Goal: Transaction & Acquisition: Book appointment/travel/reservation

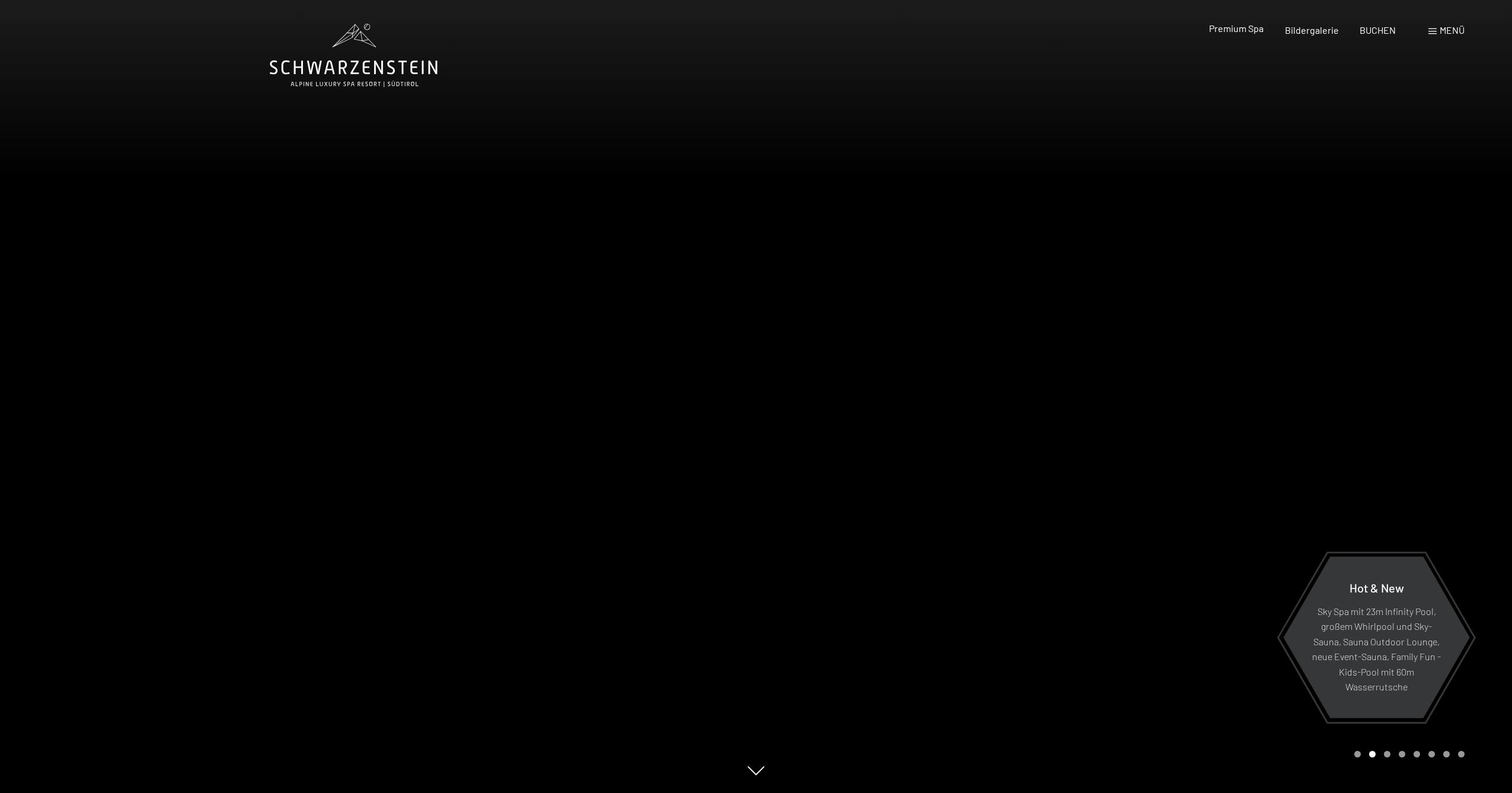
click at [1228, 32] on span "Premium Spa" at bounding box center [1236, 28] width 54 height 11
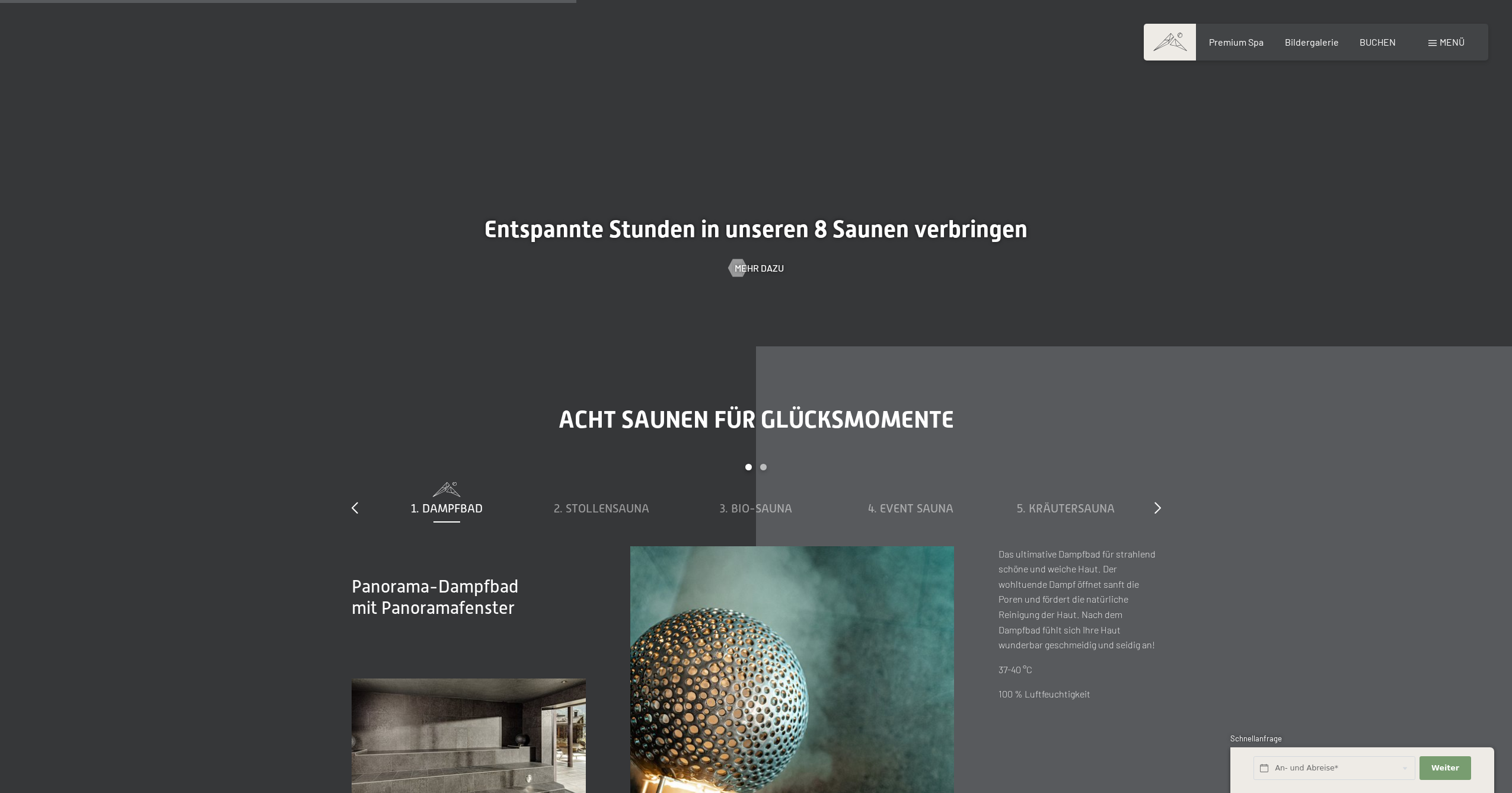
scroll to position [3862, 0]
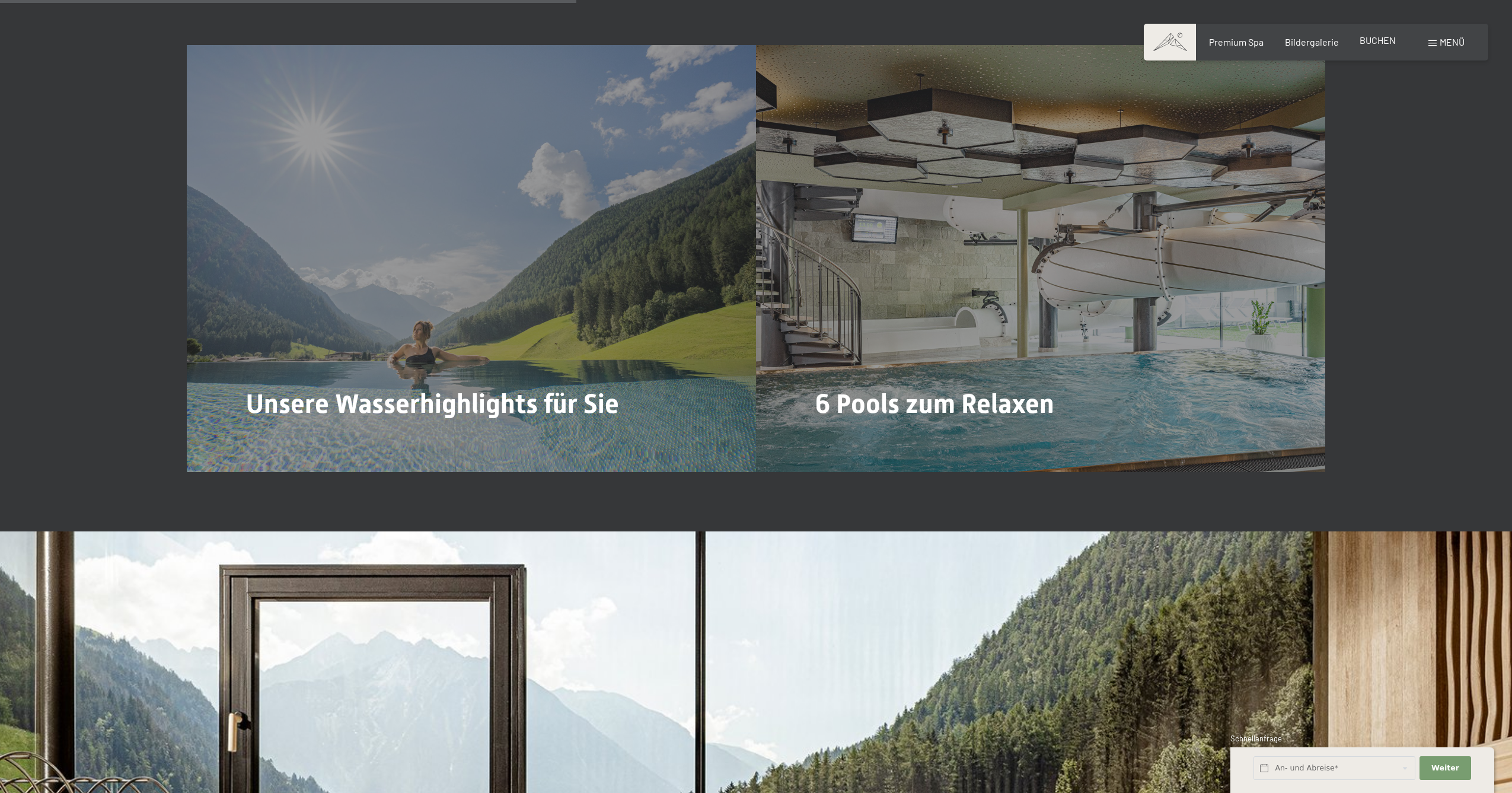
click at [1386, 42] on span "BUCHEN" at bounding box center [1378, 40] width 36 height 11
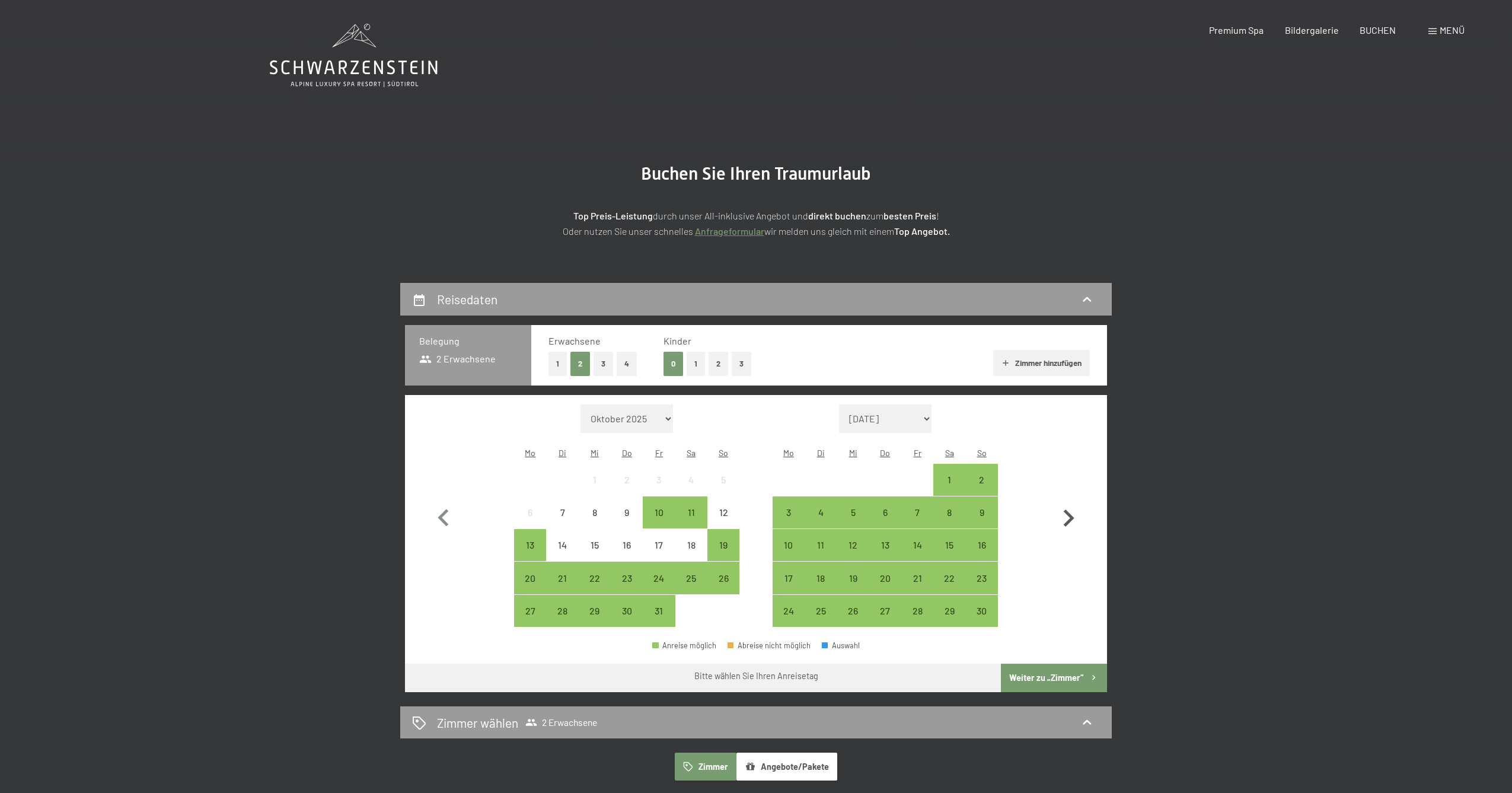
click at [1072, 515] on icon "button" at bounding box center [1069, 518] width 35 height 35
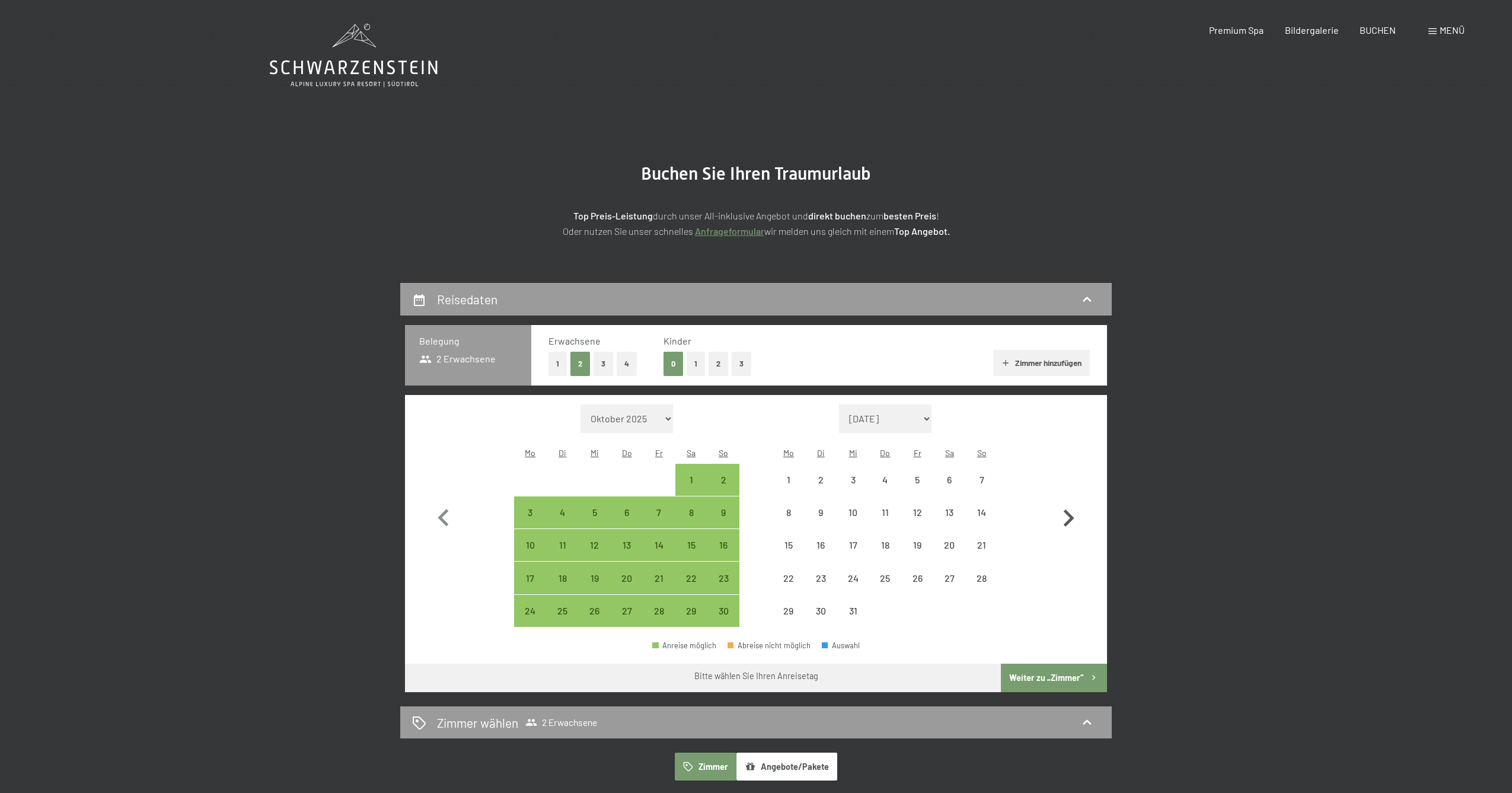
select select "2025-11-01"
select select "2025-12-01"
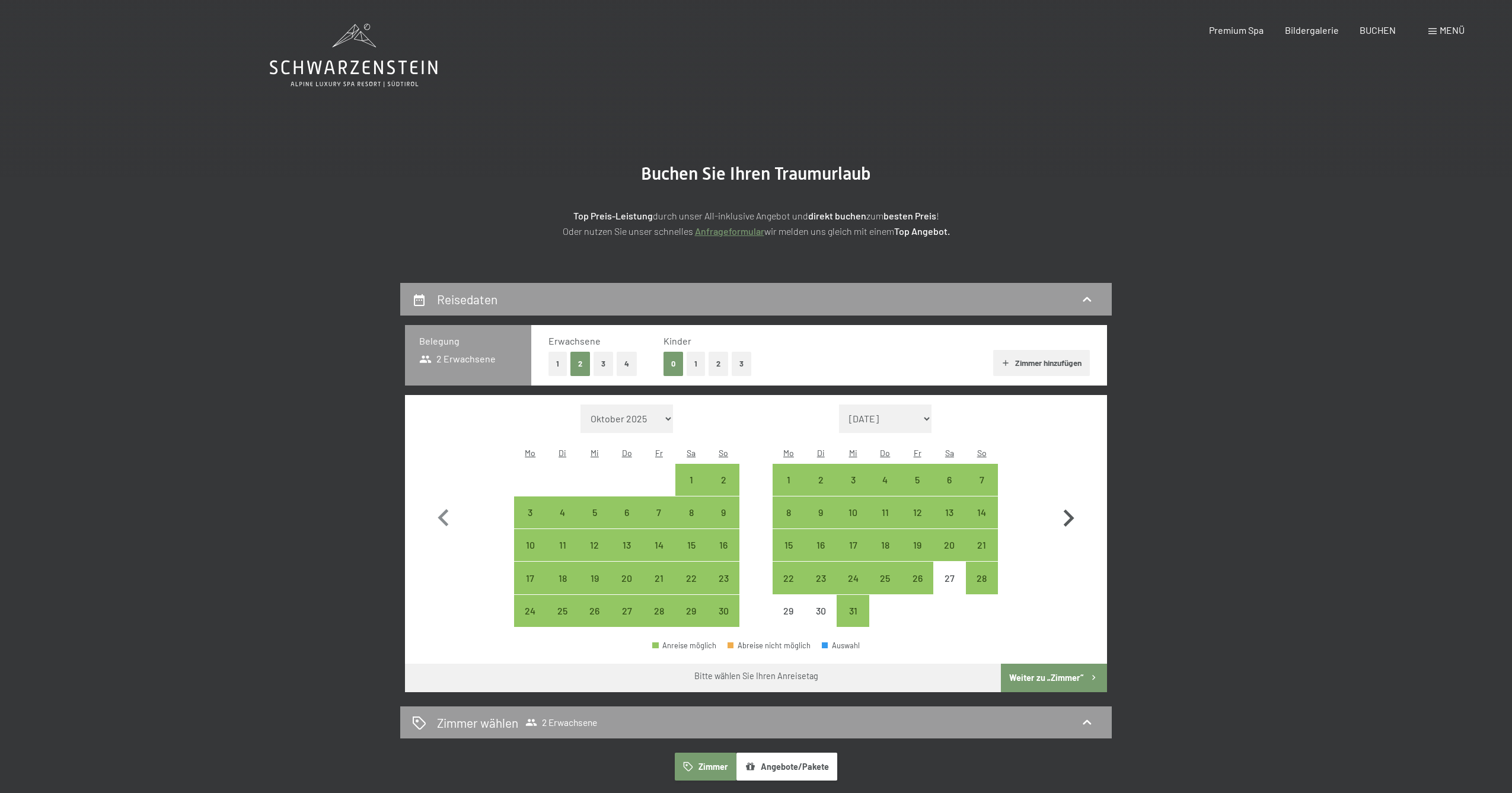
click at [1072, 515] on icon "button" at bounding box center [1069, 518] width 35 height 35
select select "2025-12-01"
select select "2026-01-01"
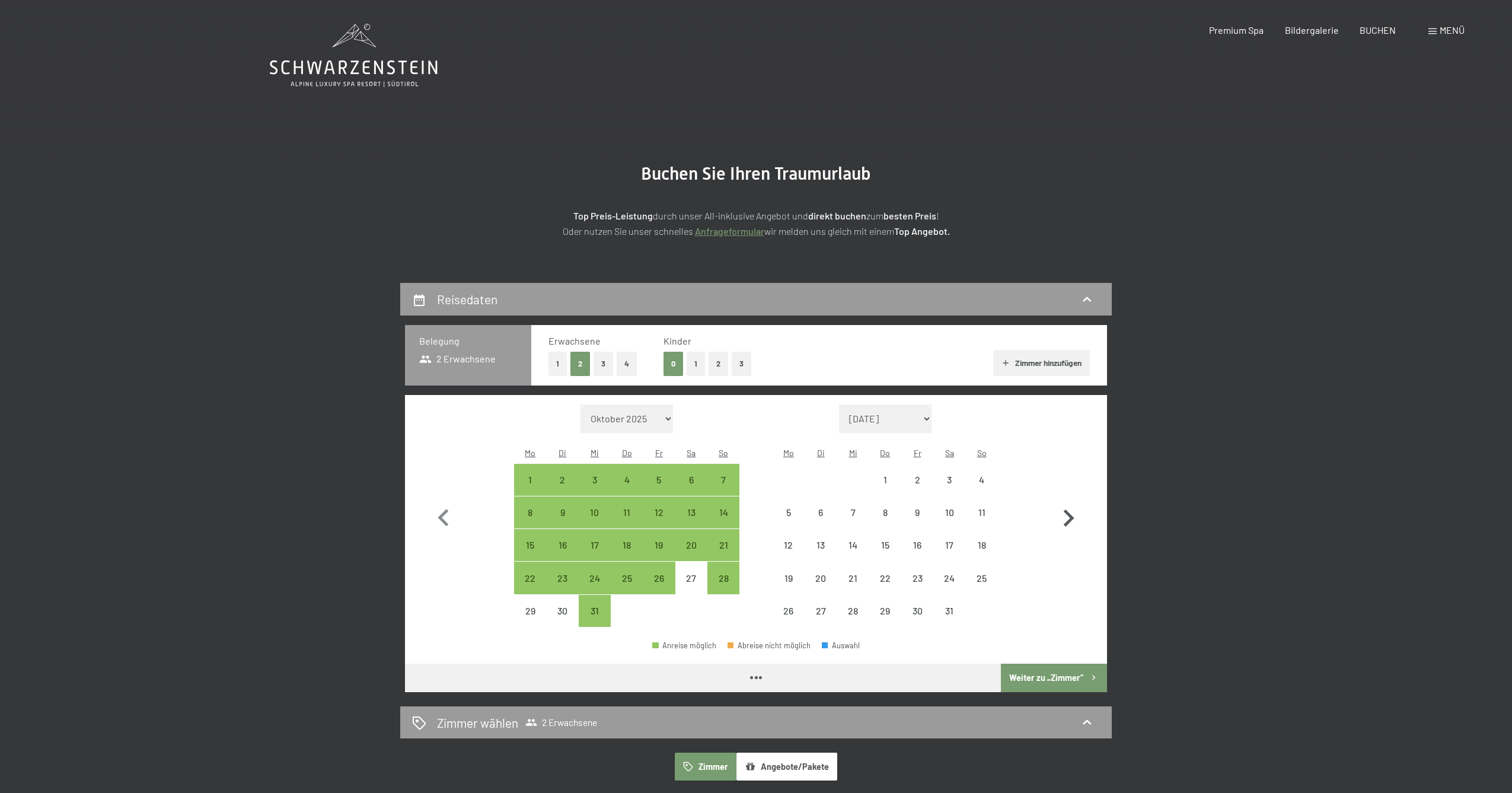
select select "2025-12-01"
select select "2026-01-01"
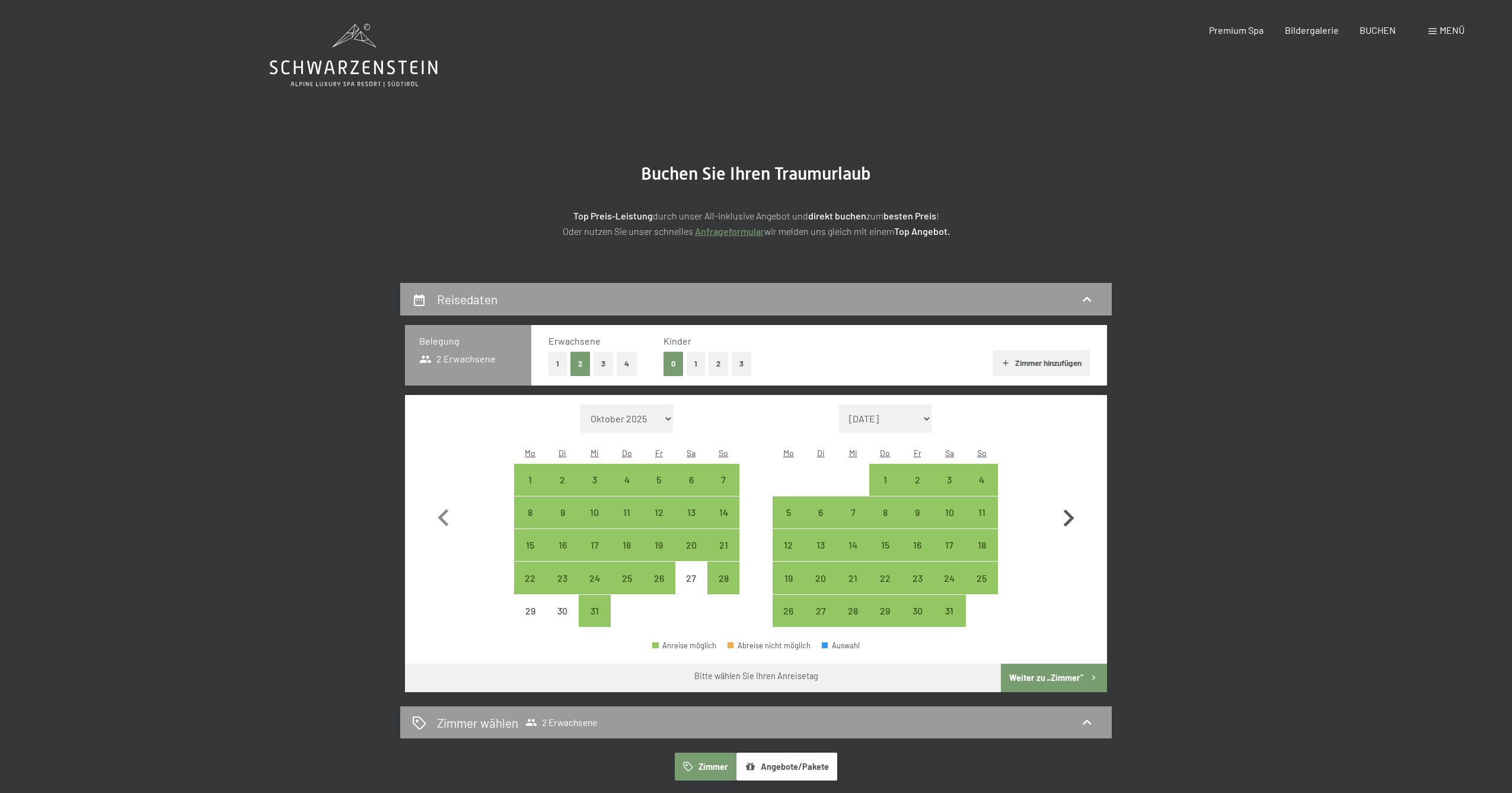
click at [1072, 515] on icon "button" at bounding box center [1069, 518] width 35 height 35
select select "2026-01-01"
select select "2026-02-01"
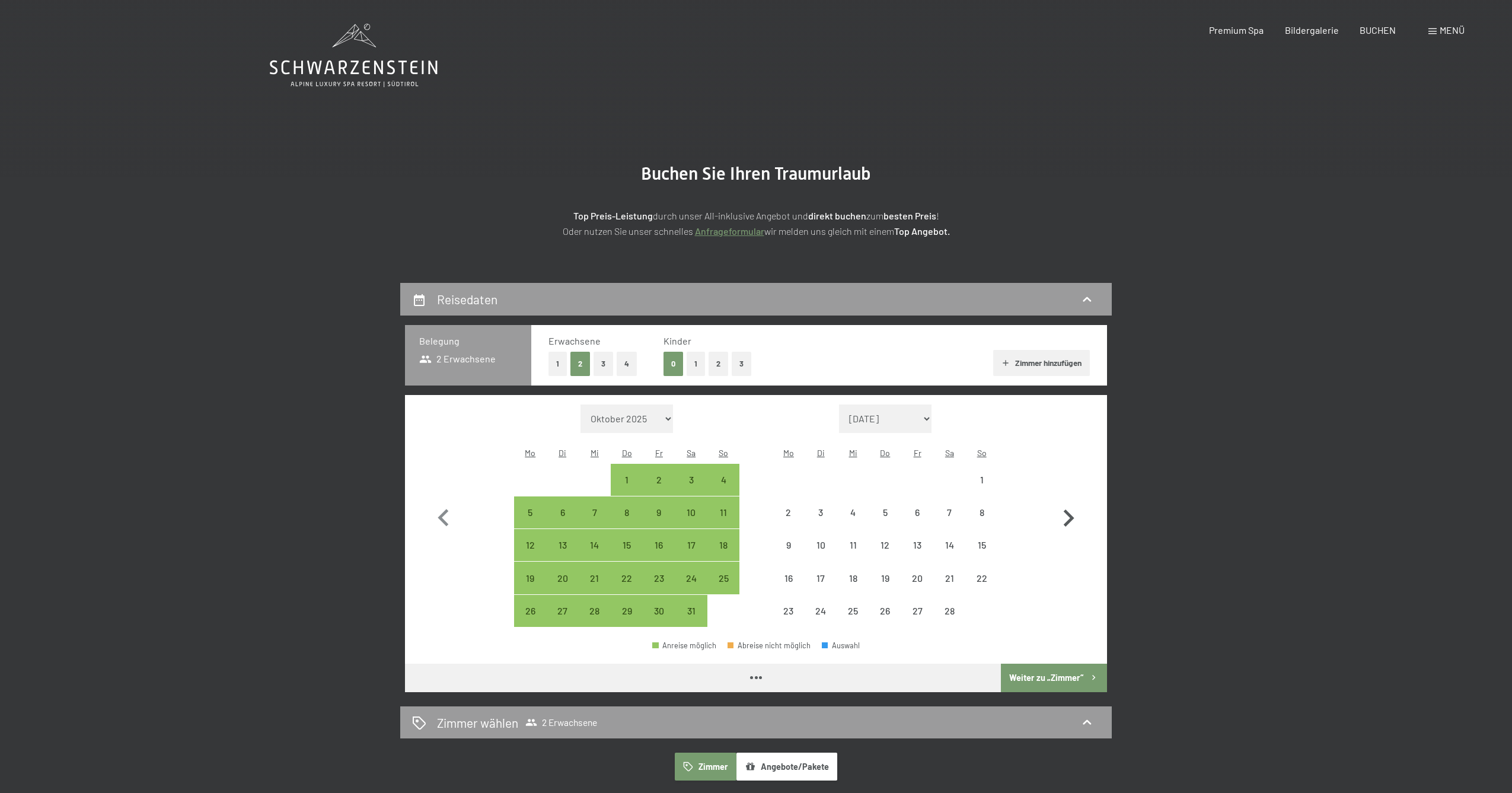
select select "2026-01-01"
select select "2026-02-01"
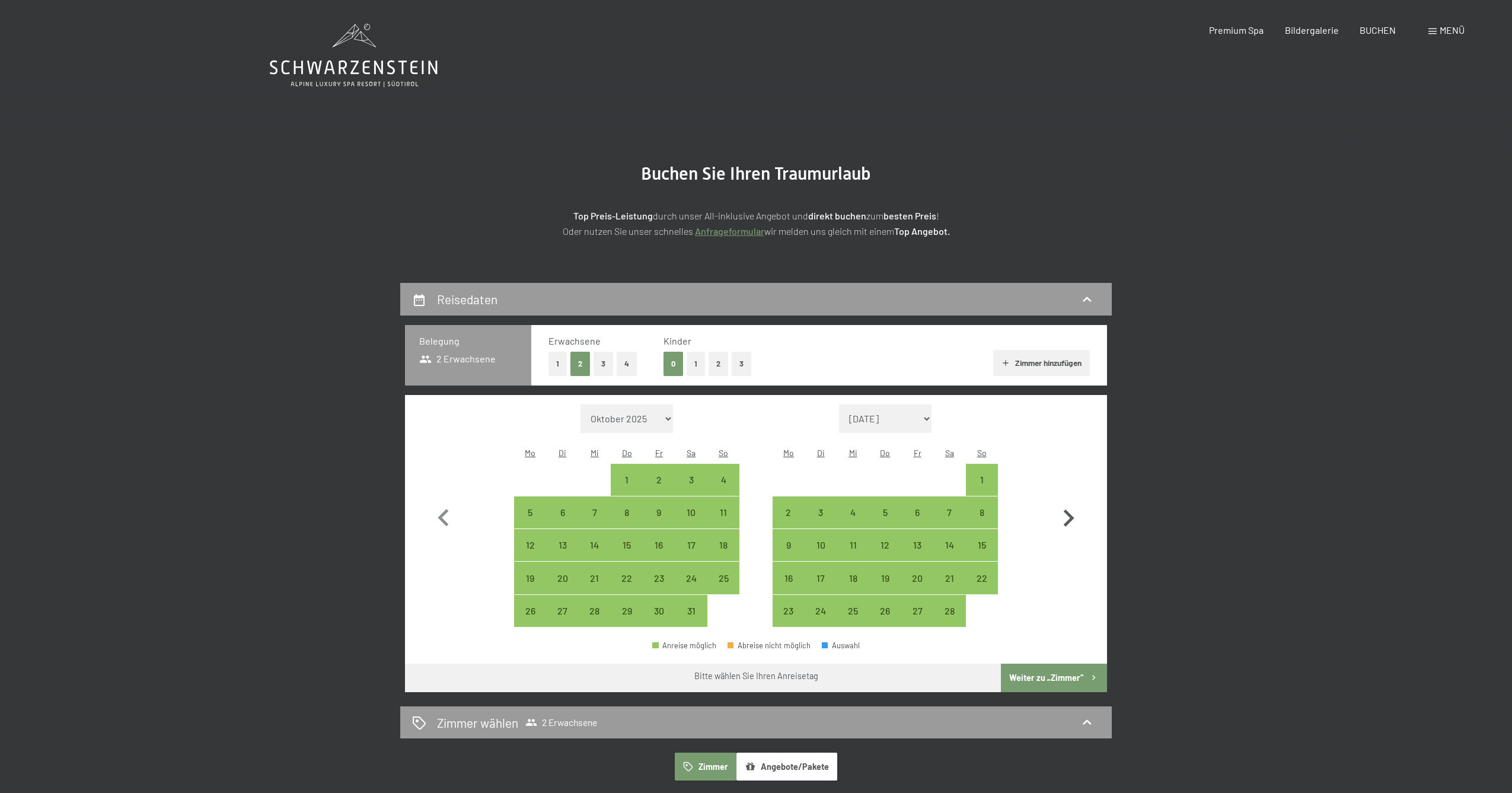
click at [1072, 515] on icon "button" at bounding box center [1069, 518] width 35 height 35
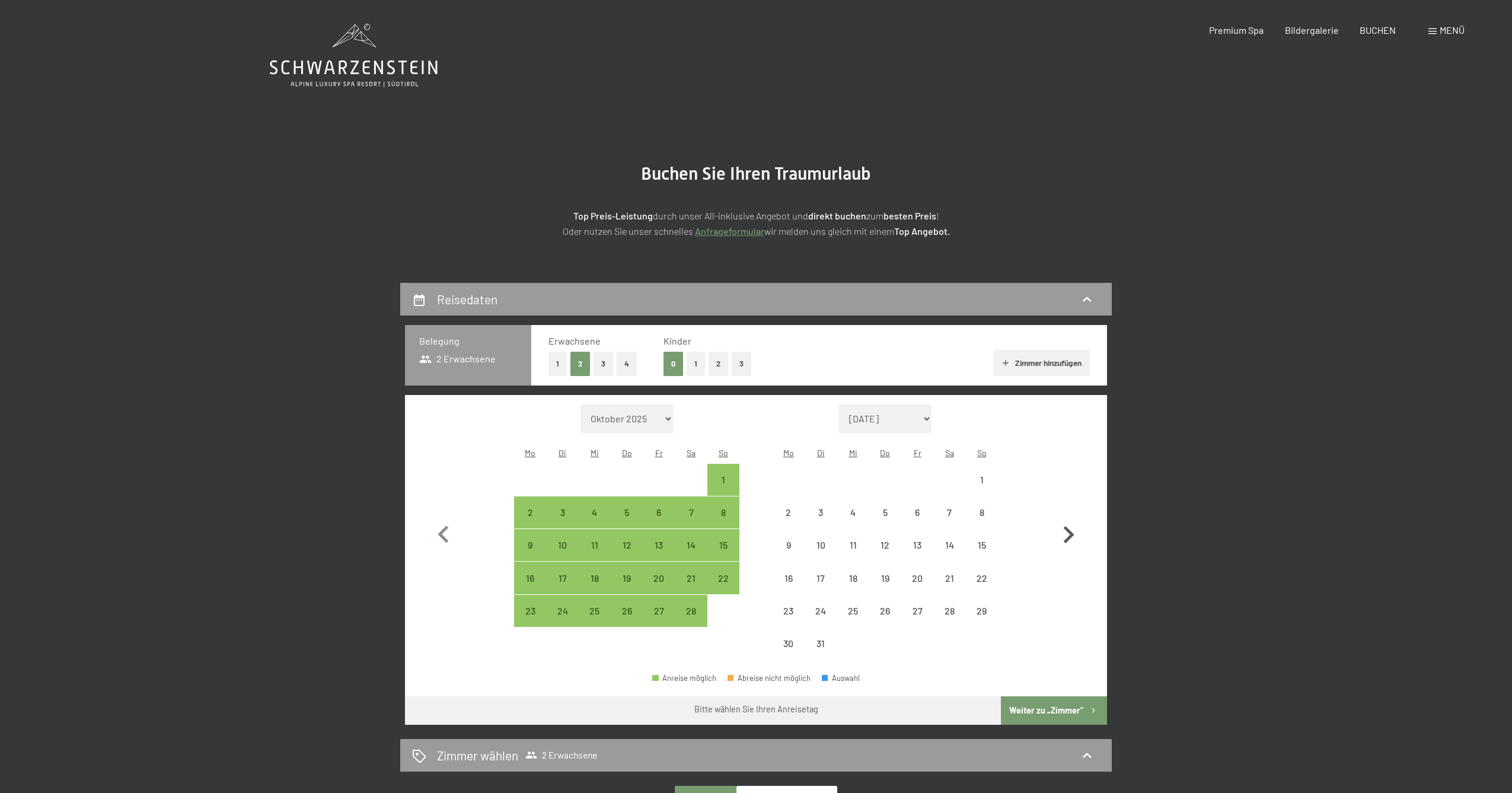
select select "2026-02-01"
select select "2026-03-01"
select select "2026-02-01"
select select "2026-03-01"
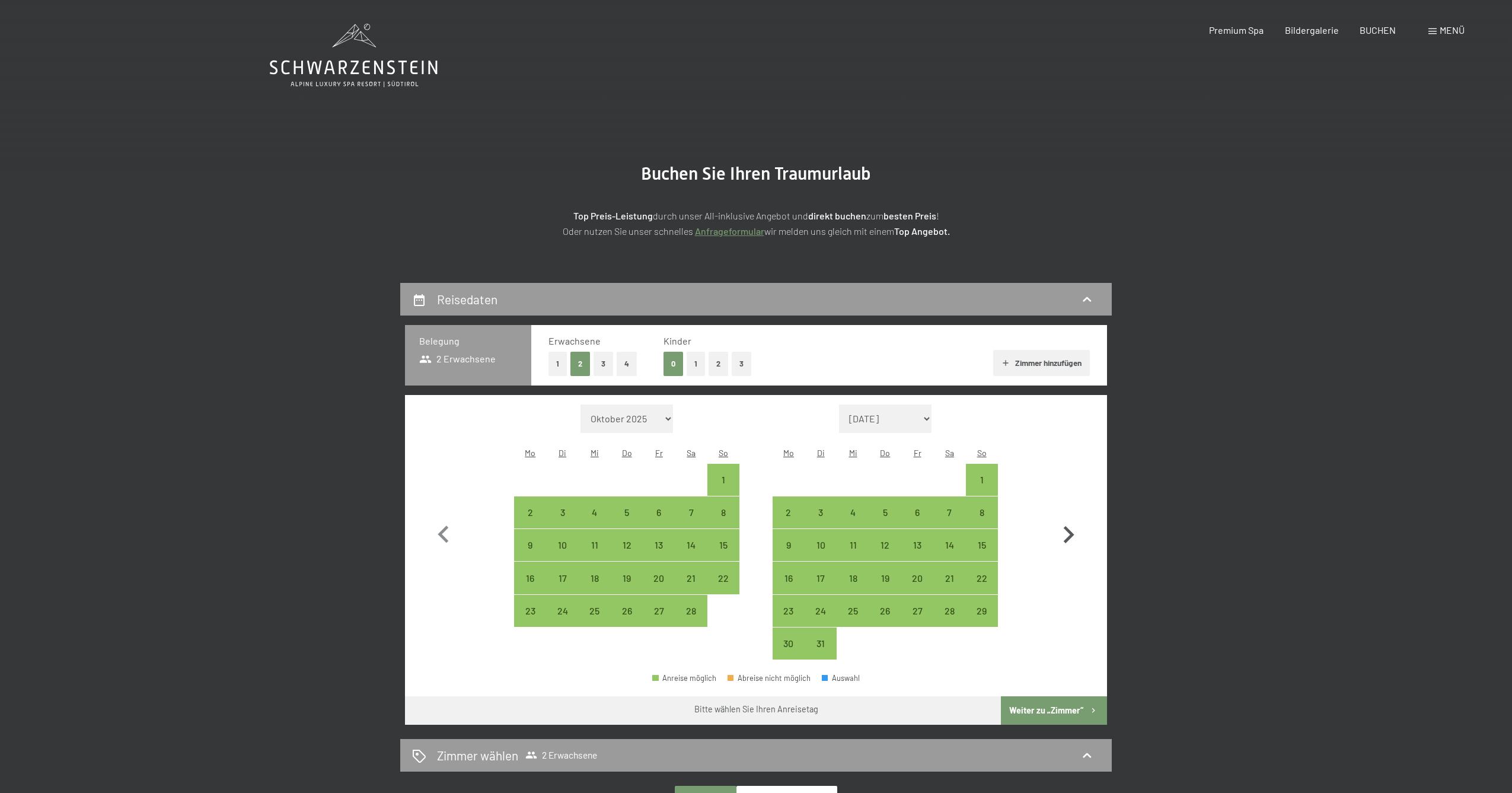
click at [1072, 518] on icon "button" at bounding box center [1069, 535] width 35 height 35
select select "2026-03-01"
select select "2026-04-01"
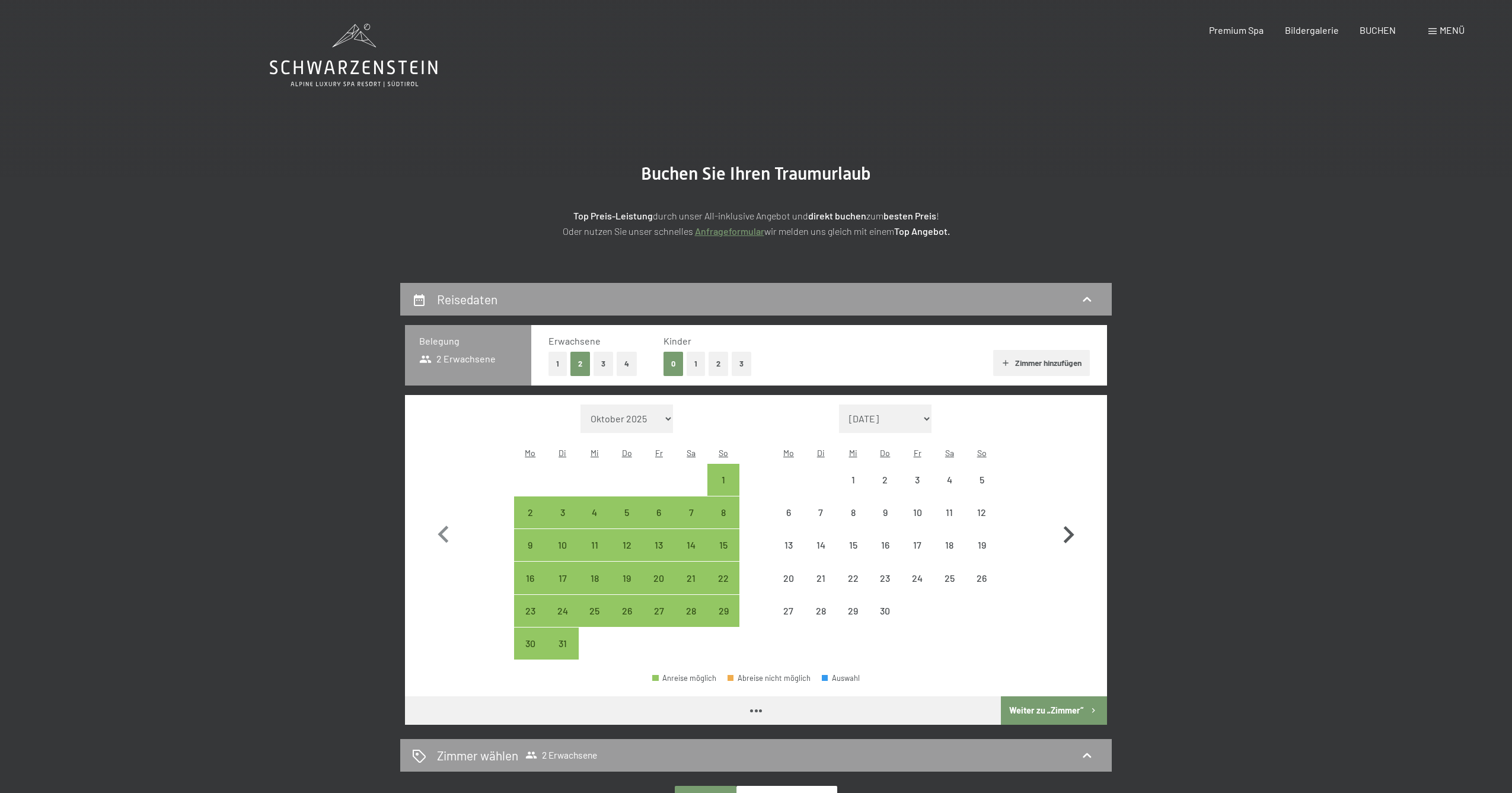
select select "2026-03-01"
select select "2026-04-01"
click at [922, 475] on div "3" at bounding box center [917, 490] width 30 height 30
select select "2026-03-01"
select select "2026-04-01"
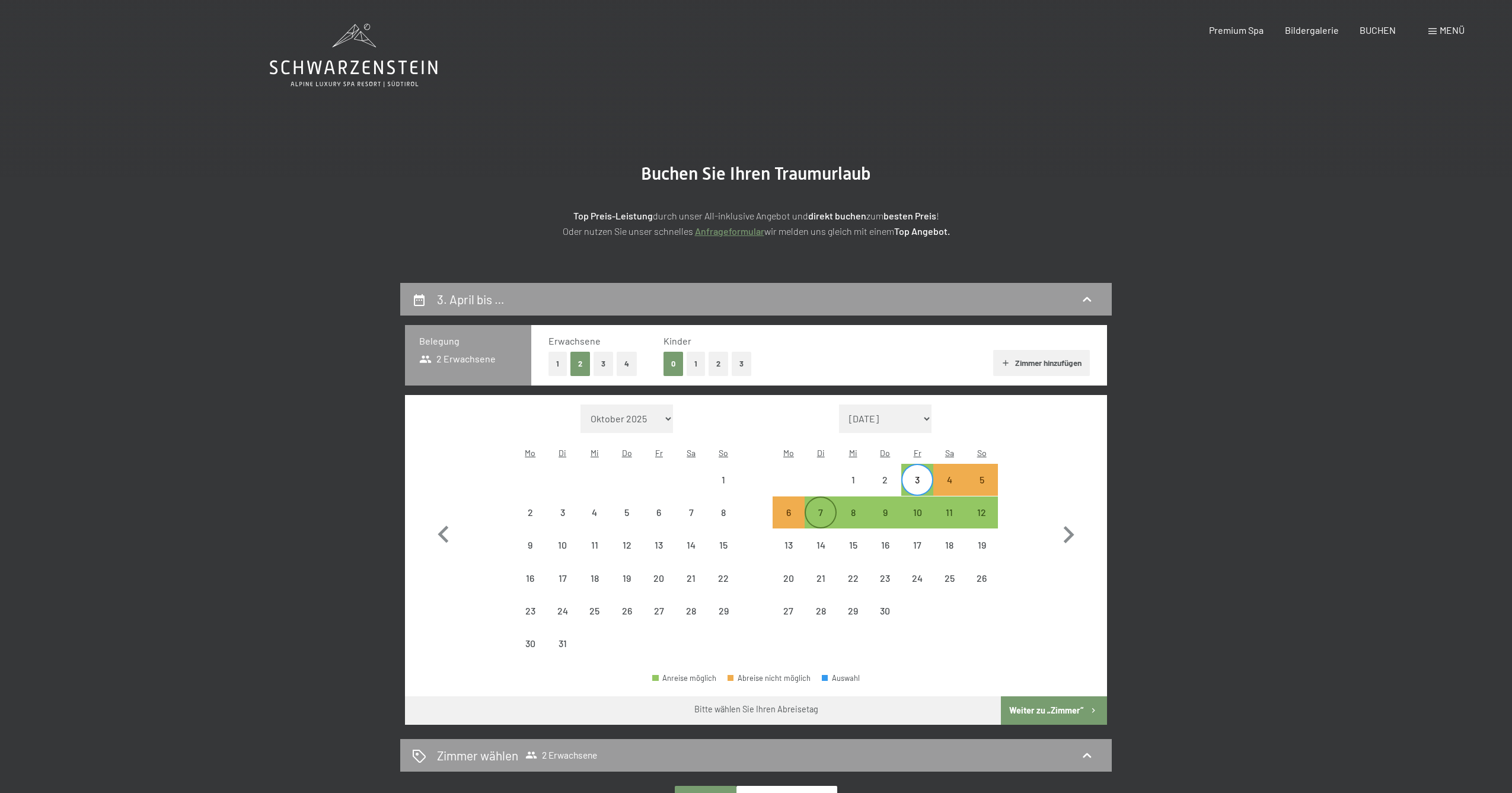
click at [821, 508] on div "7" at bounding box center [820, 522] width 30 height 30
select select "2026-03-01"
select select "2026-04-01"
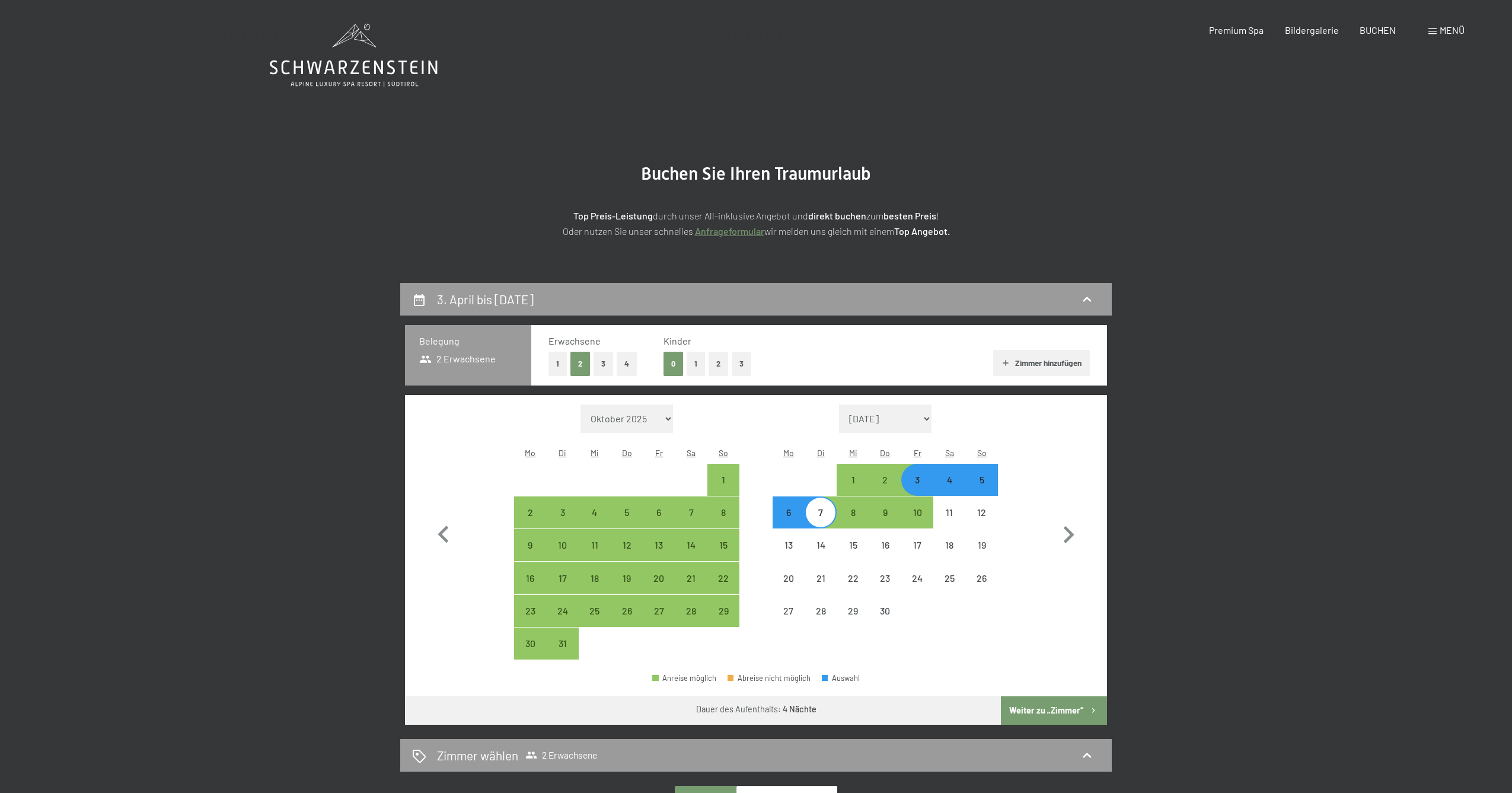
click at [1027, 697] on button "Weiter zu „Zimmer“" at bounding box center [1054, 710] width 106 height 29
select select "2026-03-01"
select select "2026-04-01"
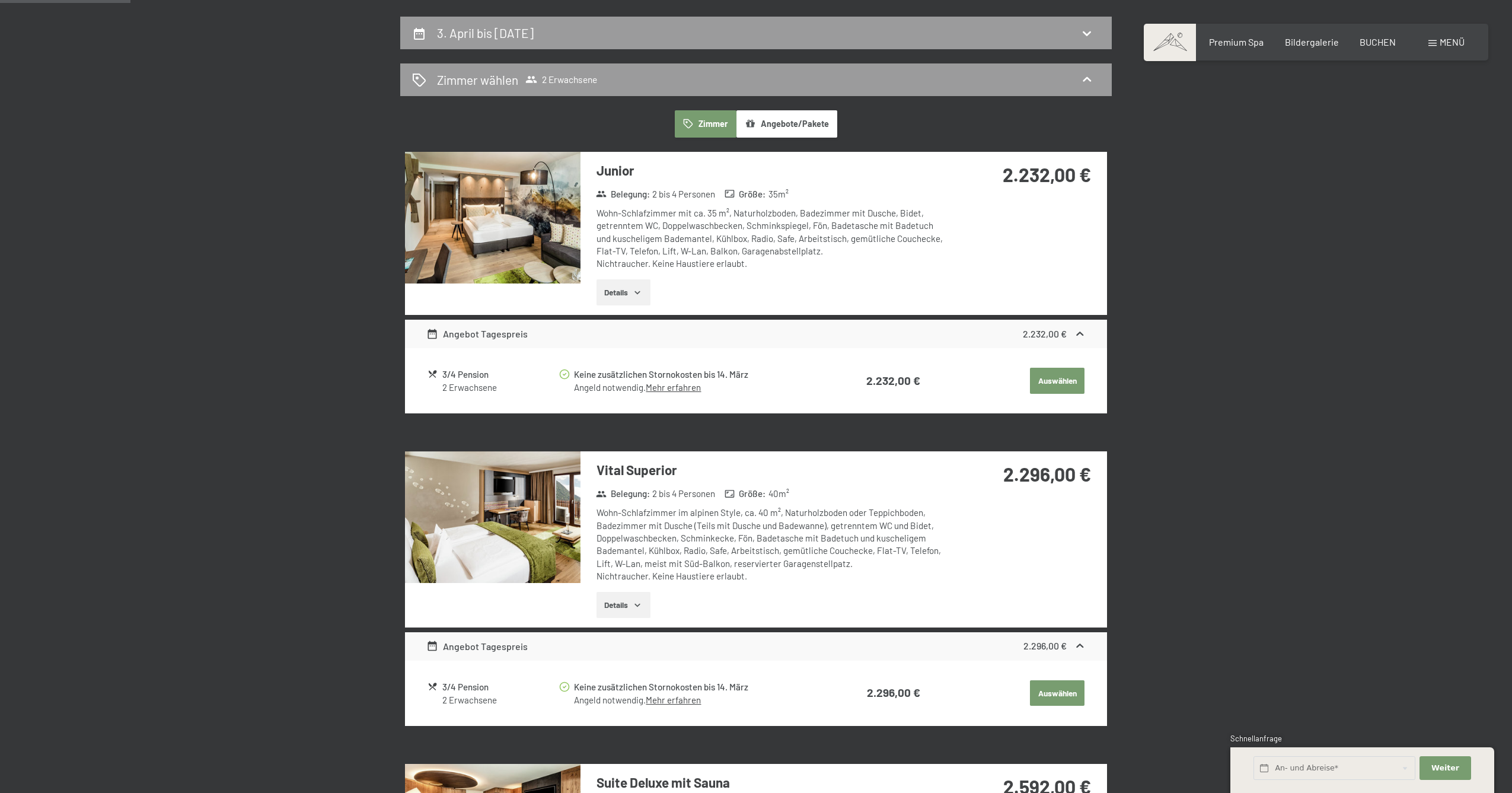
scroll to position [122, 0]
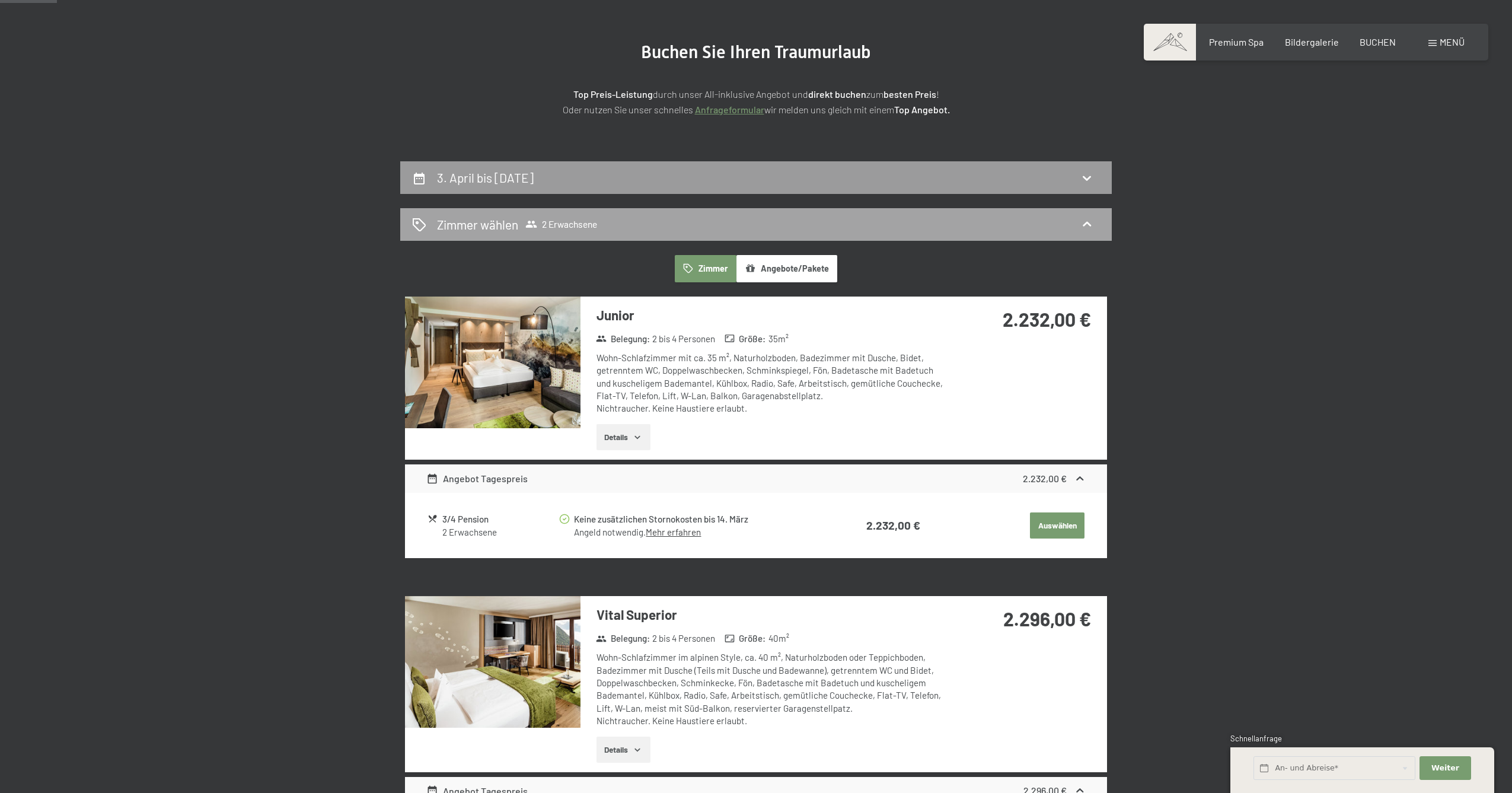
click at [591, 221] on span "2 Erwachsene" at bounding box center [561, 224] width 72 height 12
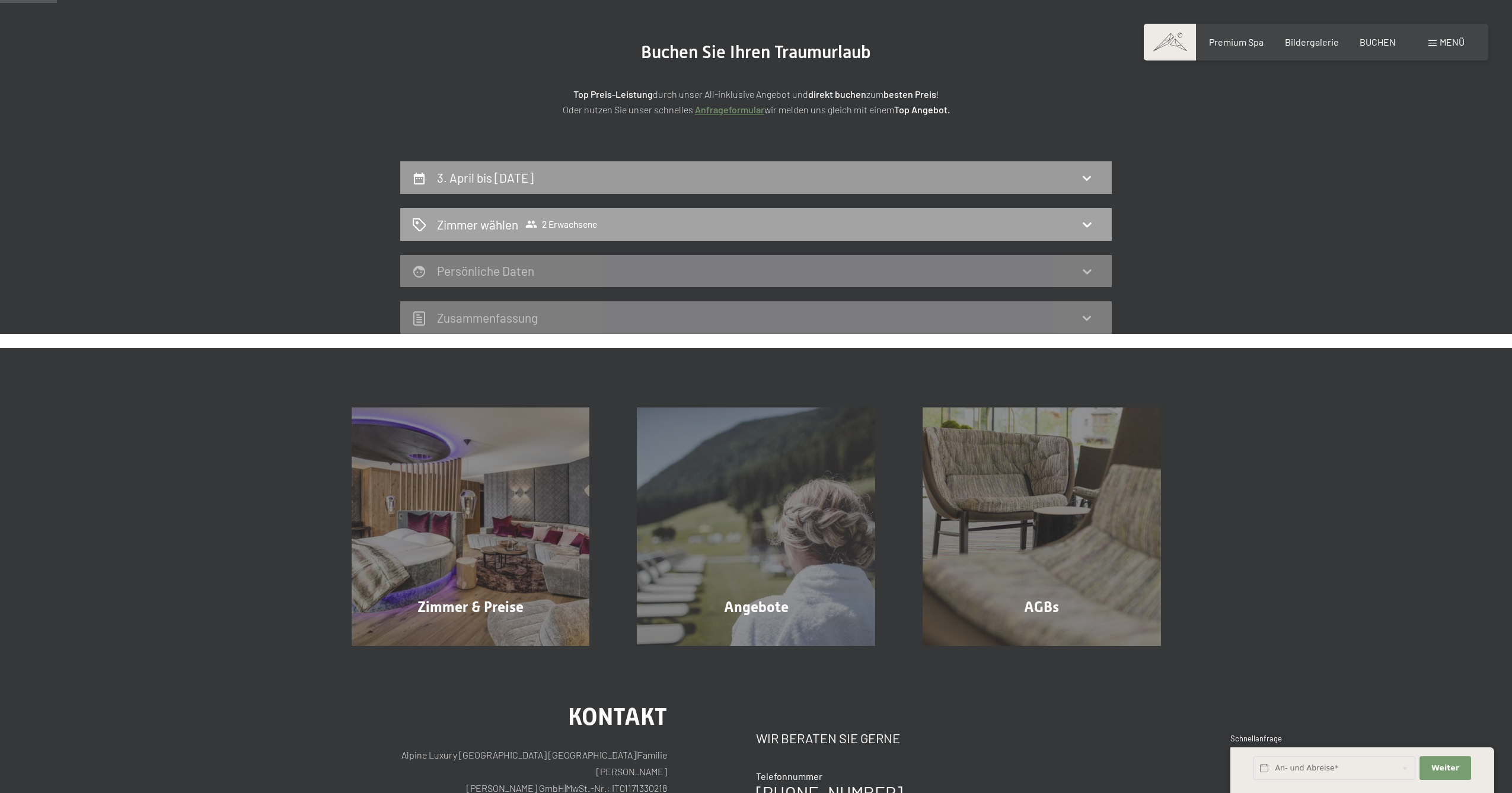
click at [590, 221] on span "2 Erwachsene" at bounding box center [561, 224] width 72 height 12
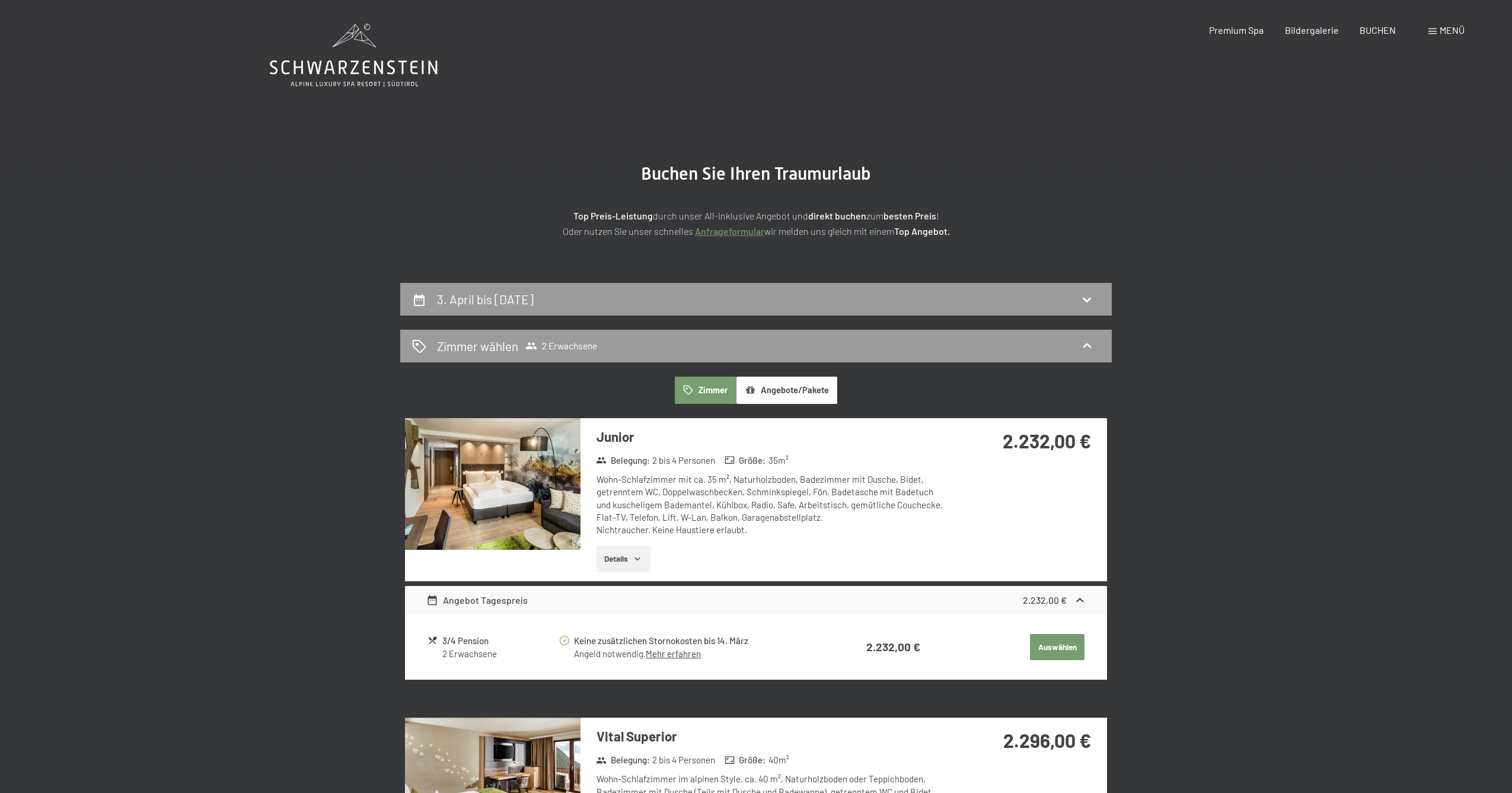
scroll to position [81, 0]
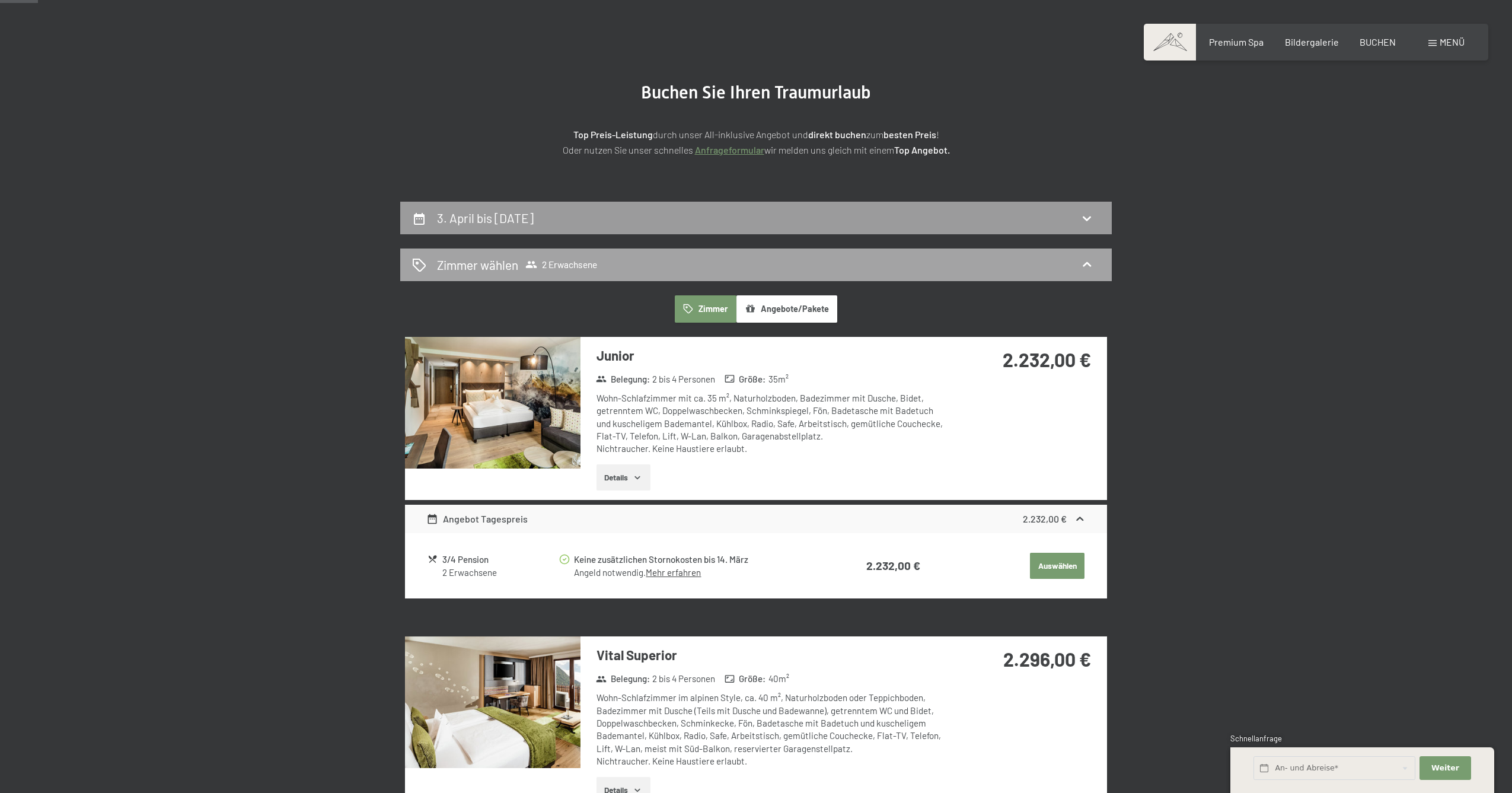
click at [550, 261] on span "2 Erwachsene" at bounding box center [561, 265] width 72 height 12
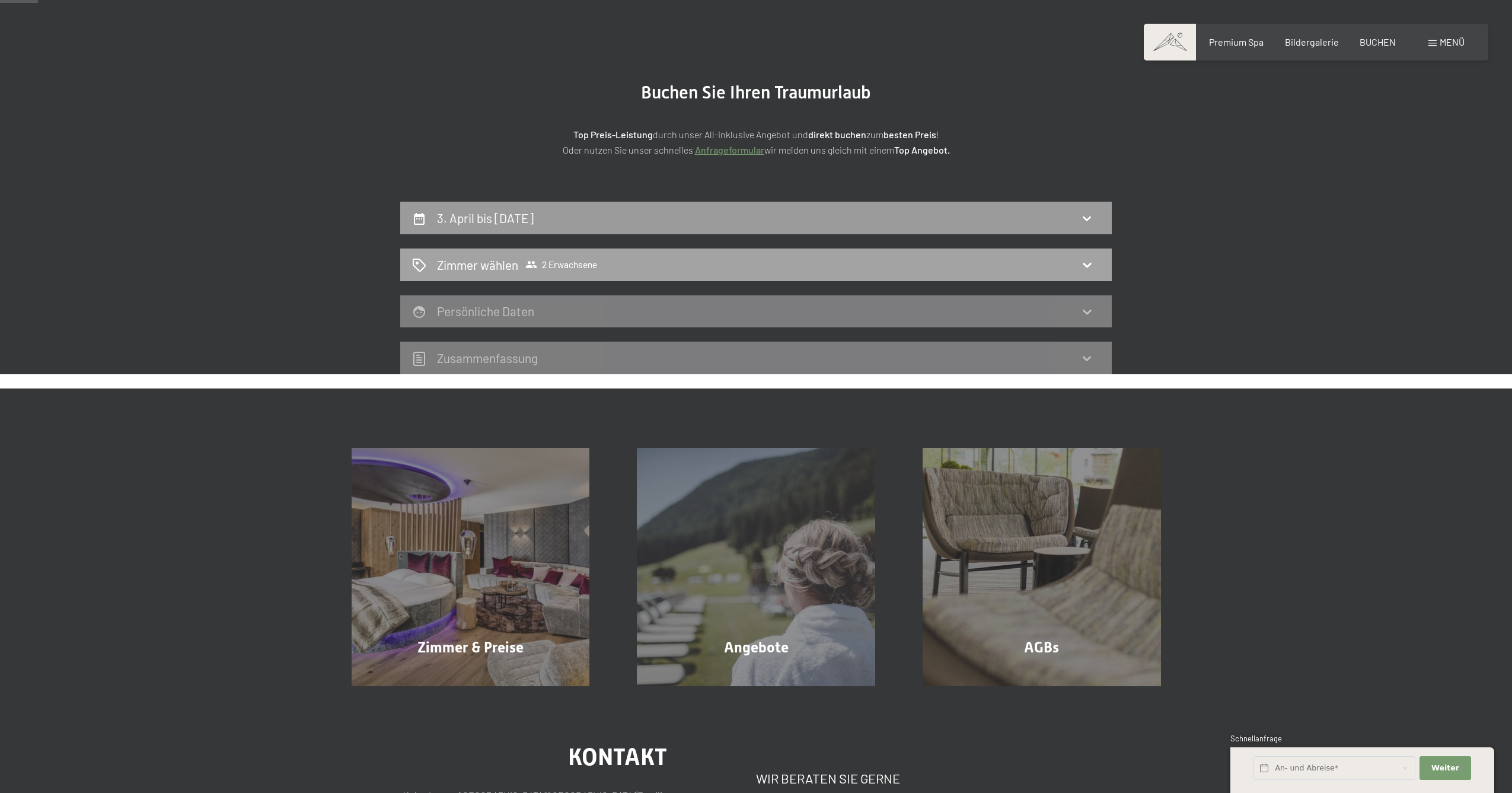
click at [529, 263] on icon at bounding box center [531, 265] width 11 height 7
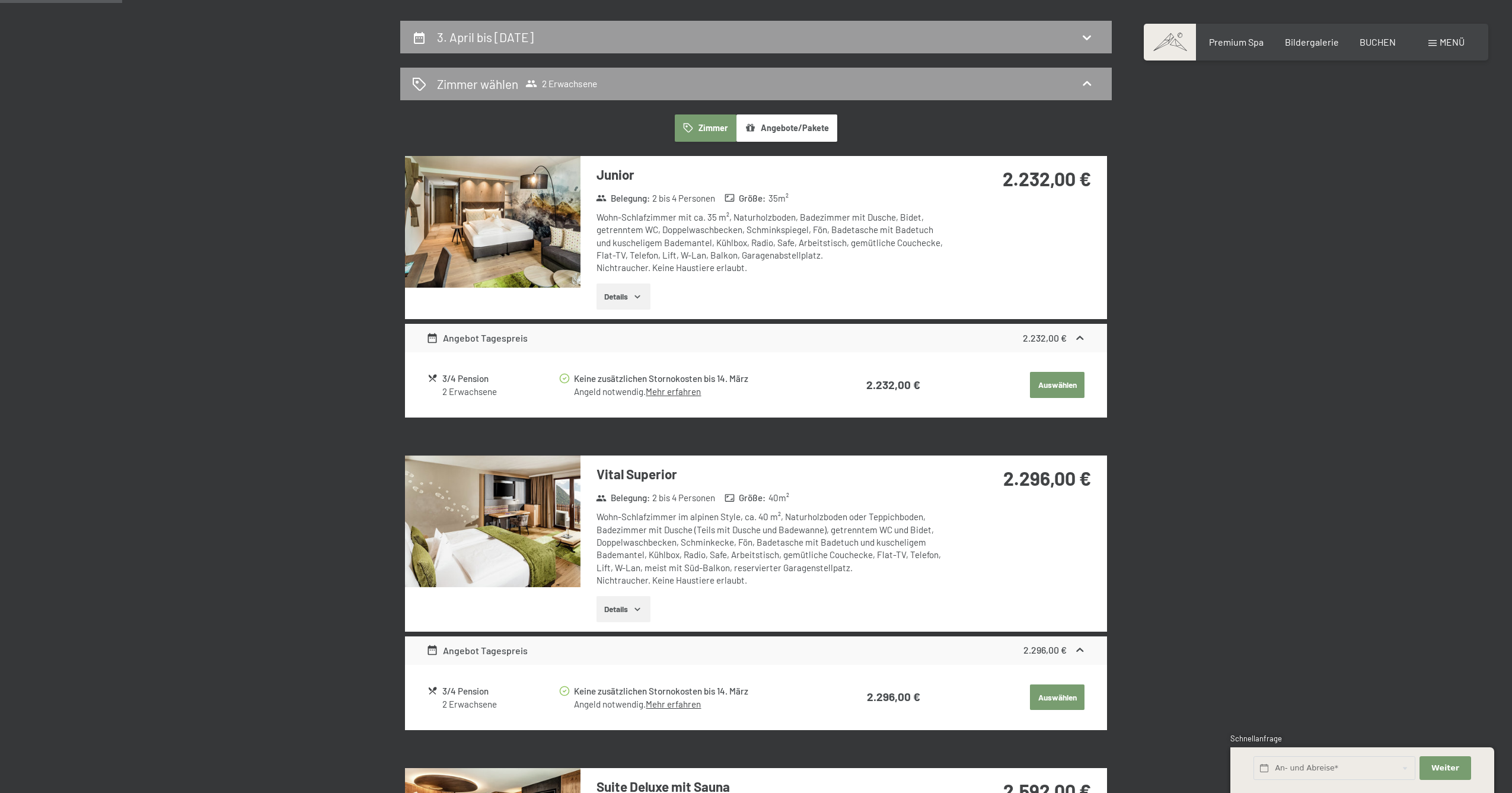
scroll to position [260, 0]
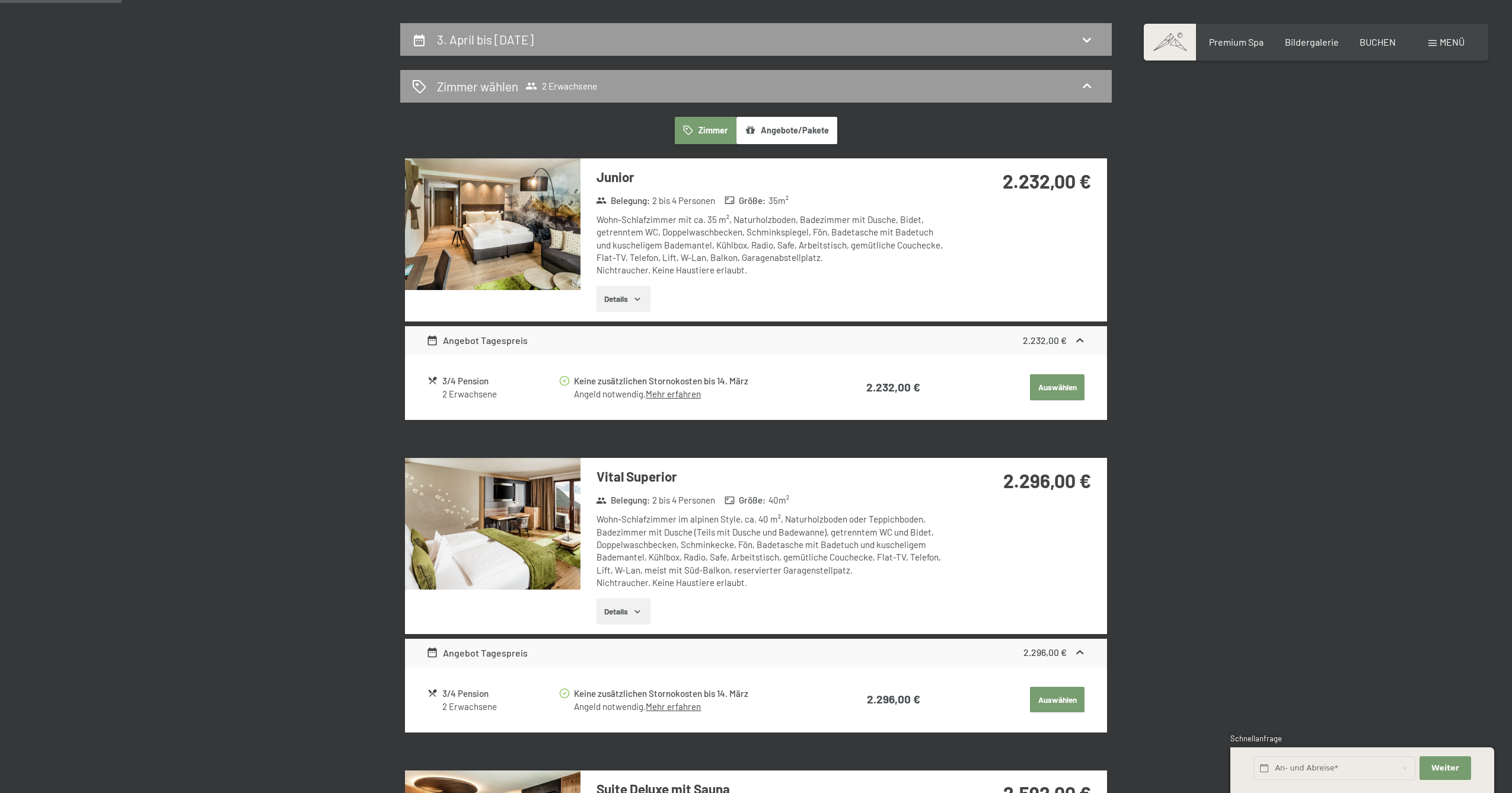
click at [601, 295] on button "Details" at bounding box center [623, 298] width 54 height 26
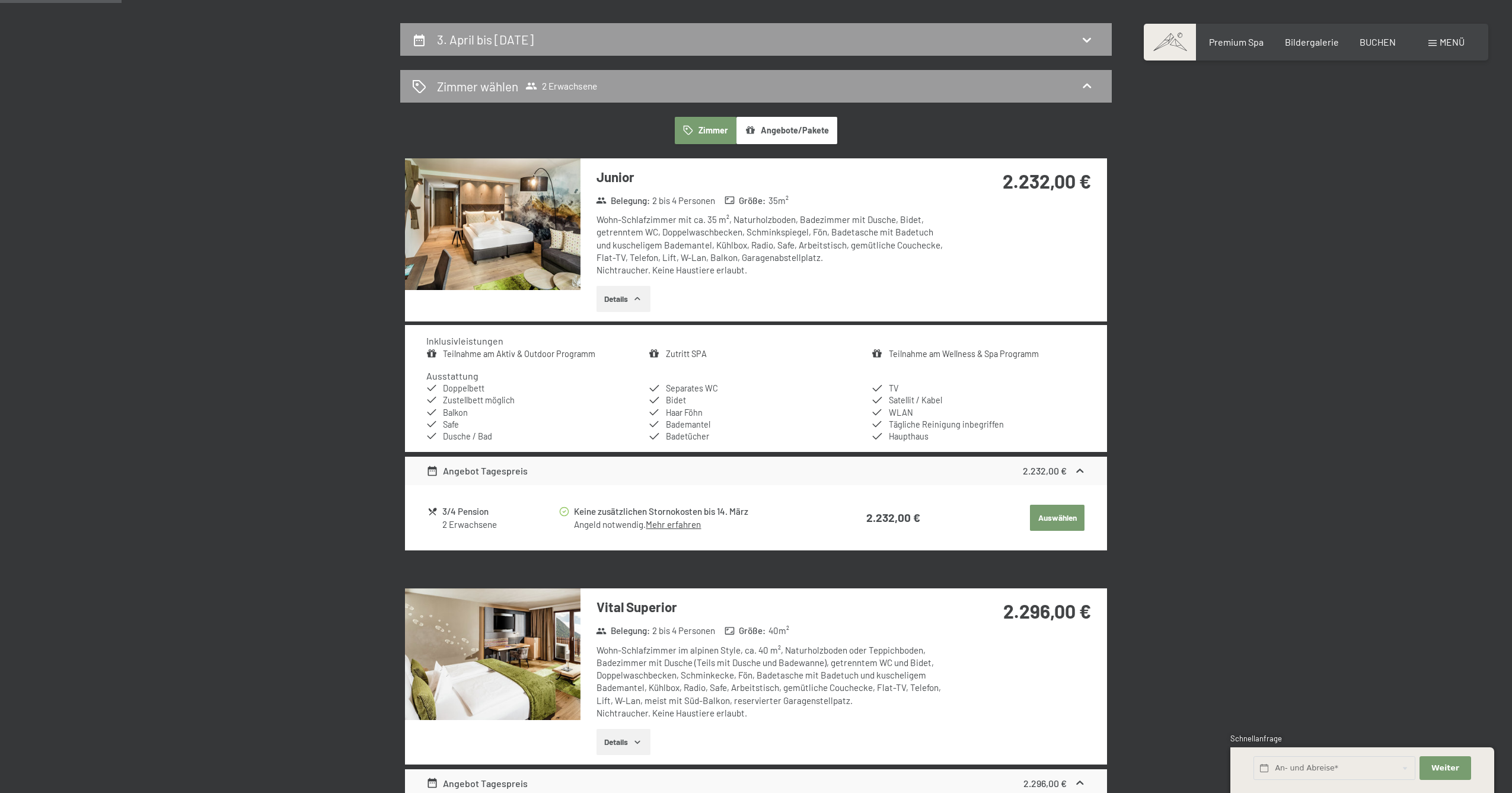
click at [599, 294] on button "Details" at bounding box center [623, 298] width 54 height 26
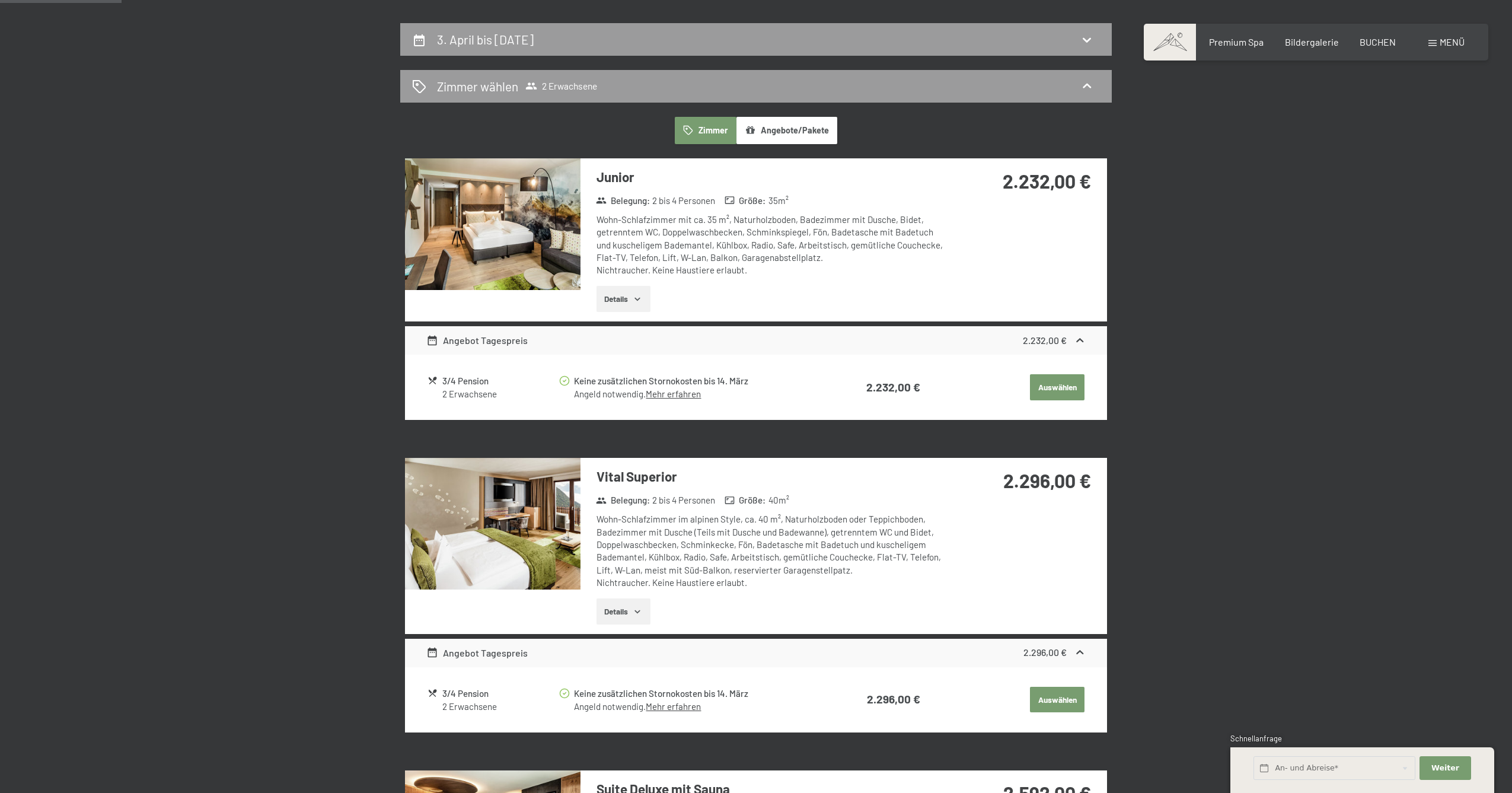
click at [679, 388] on link "Mehr erfahren" at bounding box center [673, 394] width 55 height 11
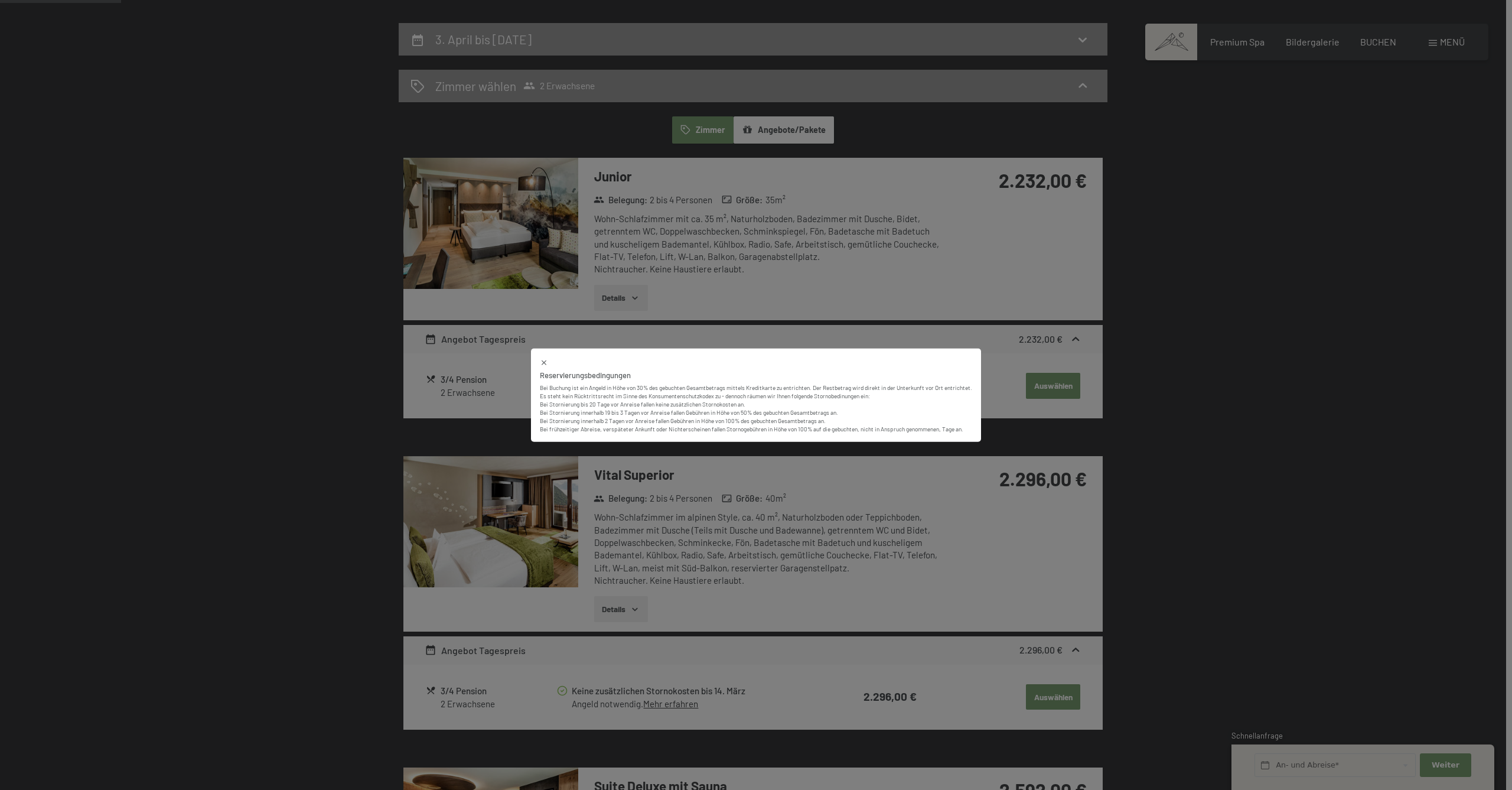
click at [999, 410] on div "Reservierungsbedingungen Bei Buchung ist ein Angeld in Höhe von 30% des gebucht…" at bounding box center [756, 395] width 1512 height 790
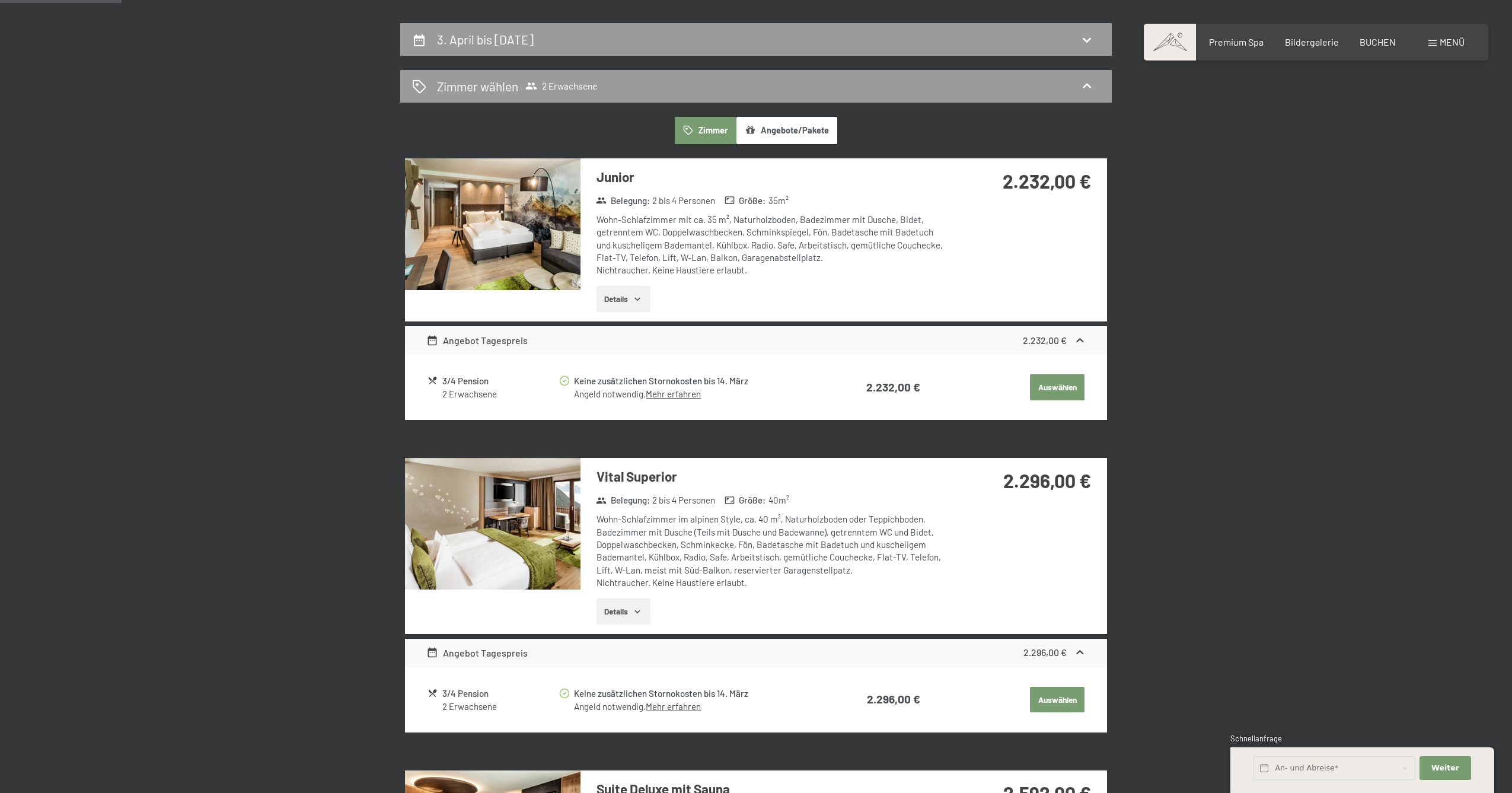
click at [1069, 383] on button "Auswählen" at bounding box center [1057, 387] width 54 height 26
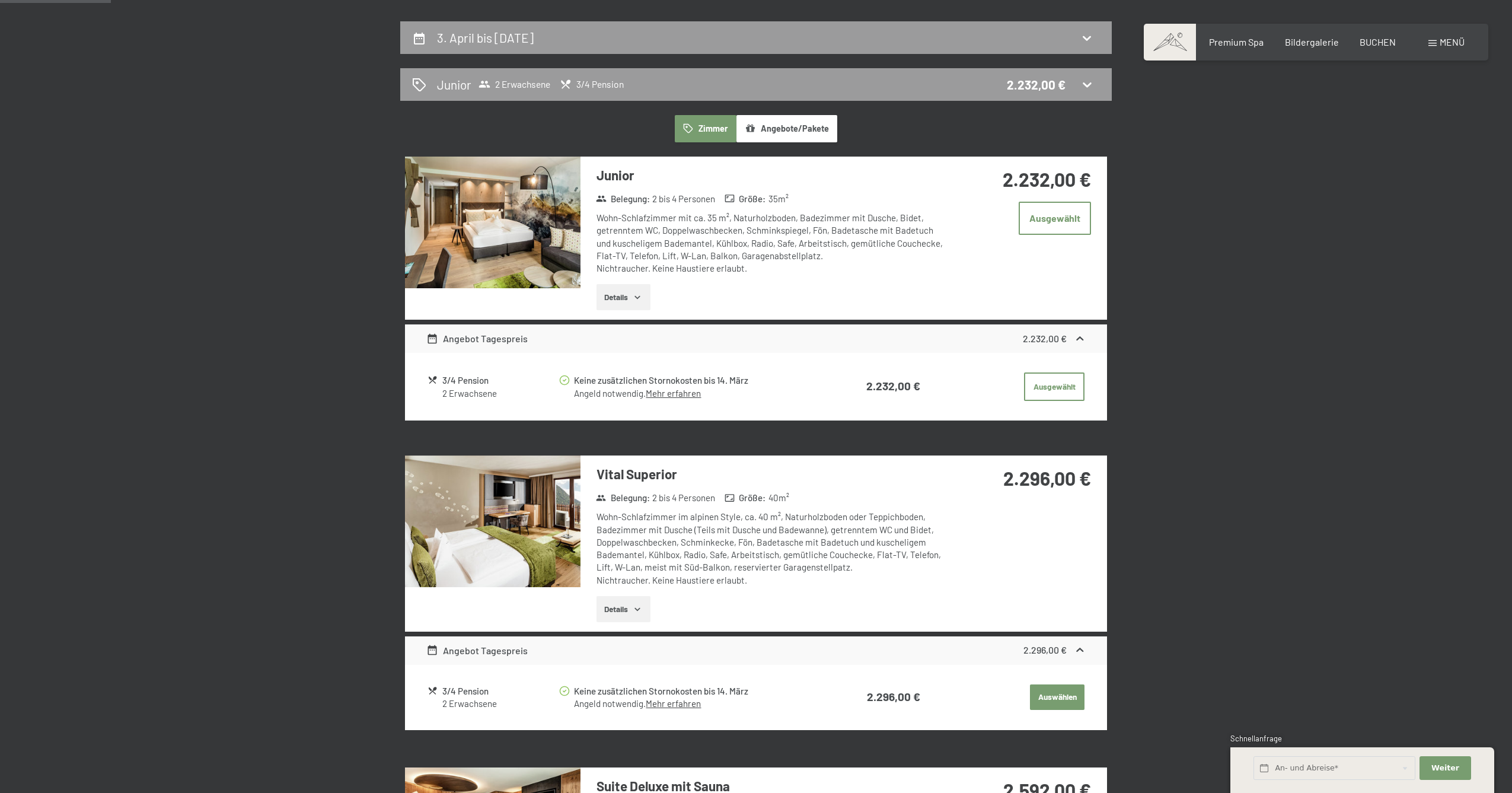
scroll to position [120, 0]
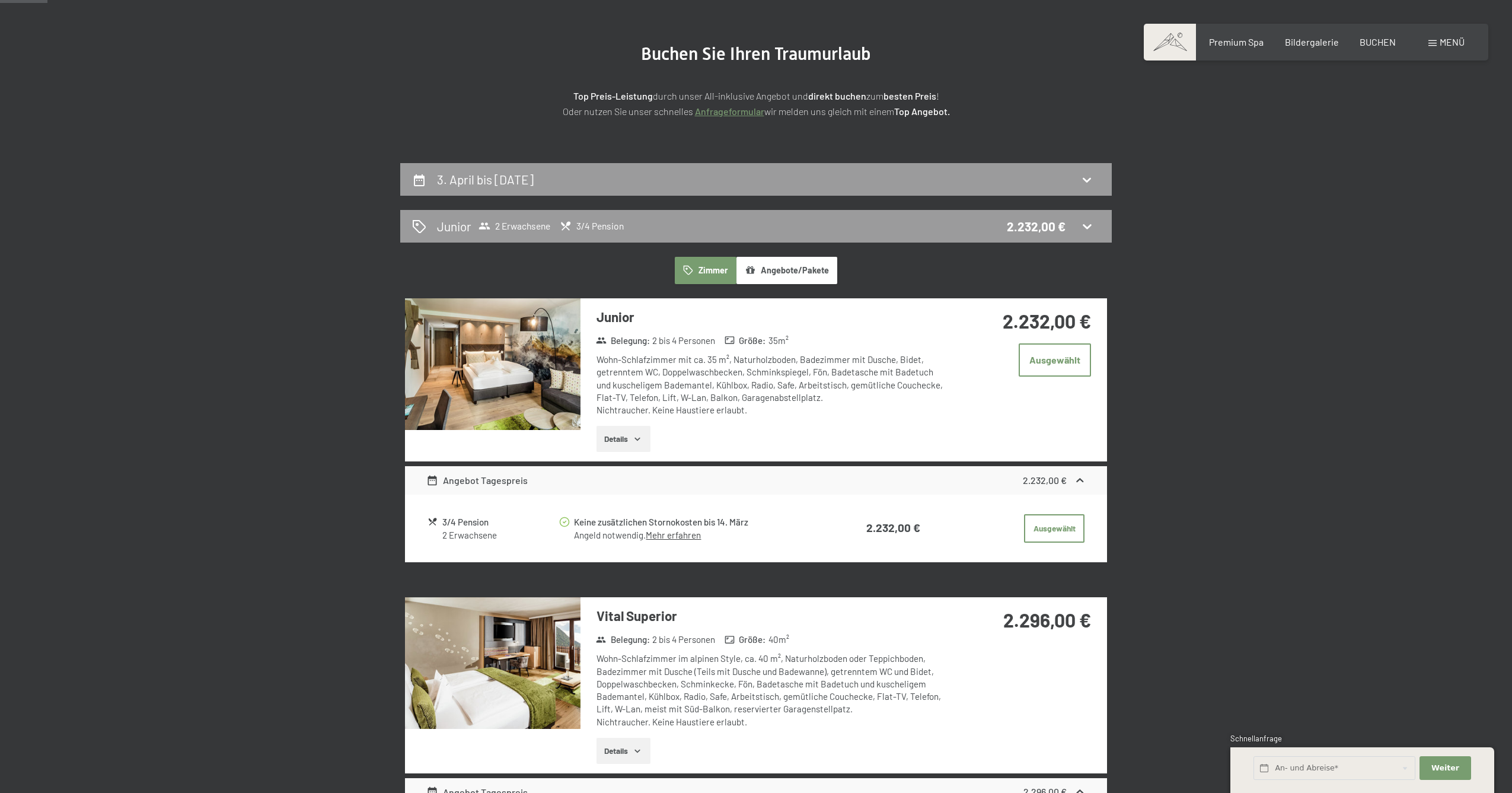
click at [784, 264] on button "Angebote/Pakete" at bounding box center [787, 270] width 101 height 27
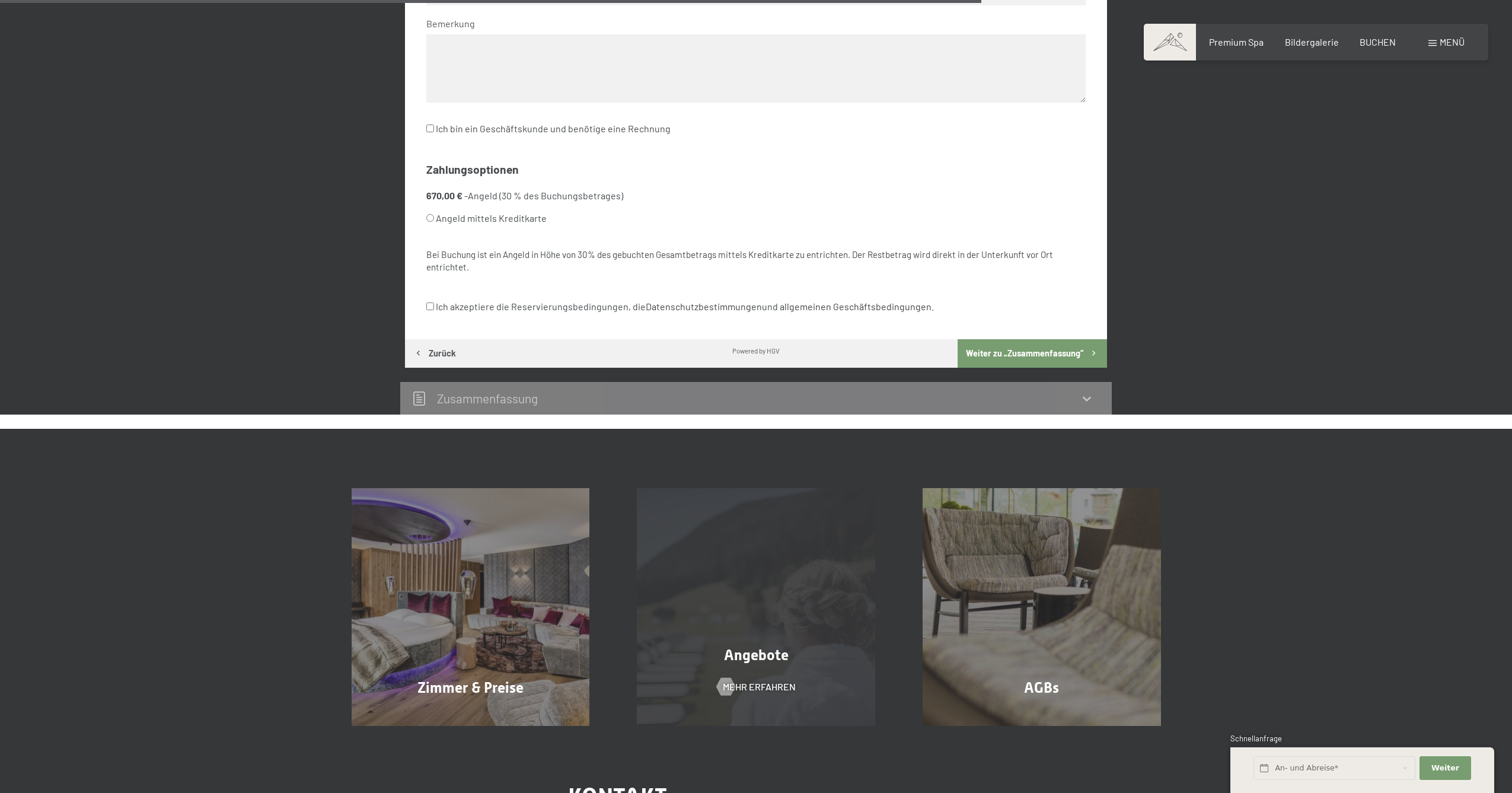
scroll to position [794, 0]
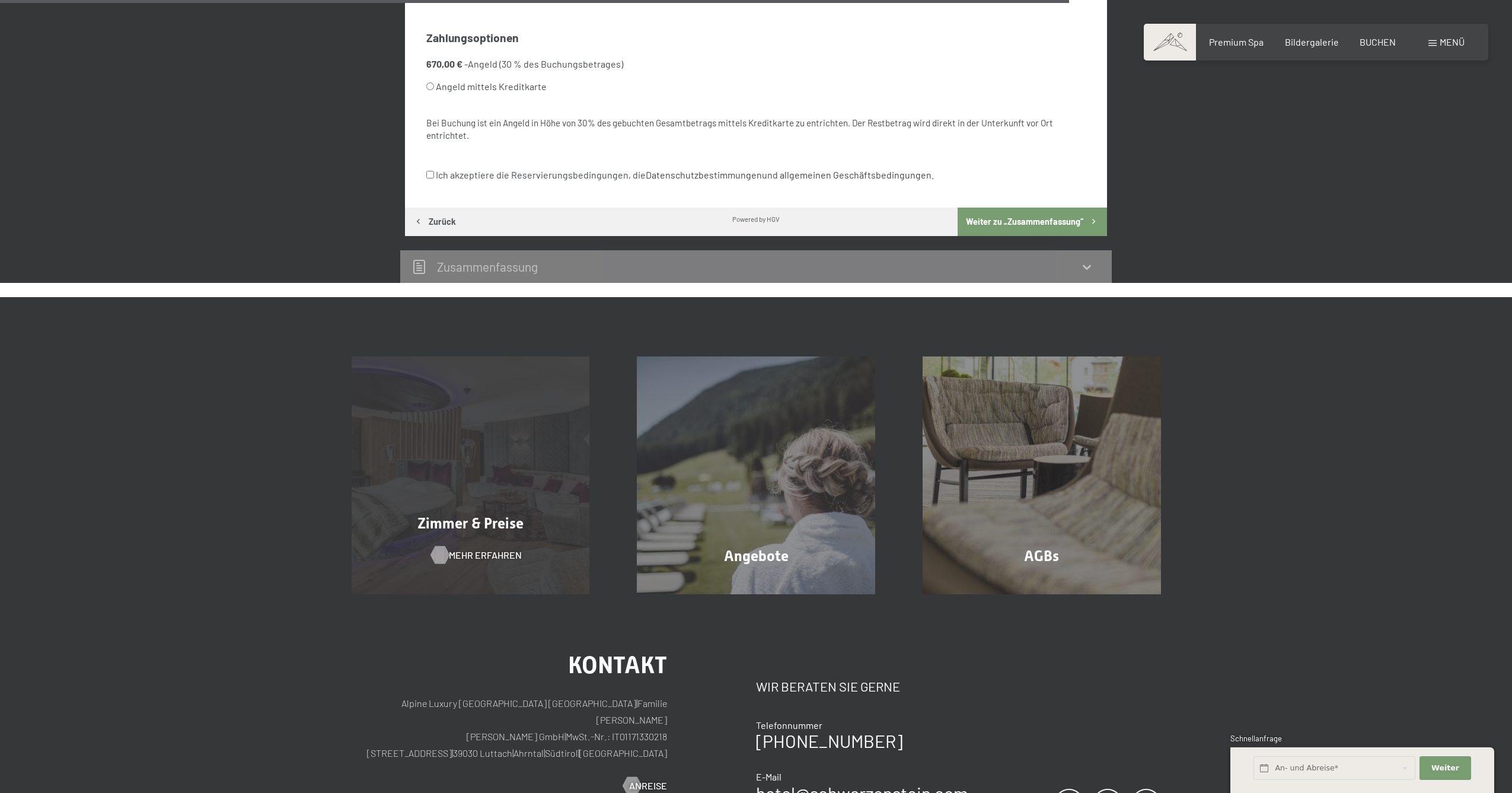
click at [485, 548] on span "Mehr erfahren" at bounding box center [485, 555] width 73 height 13
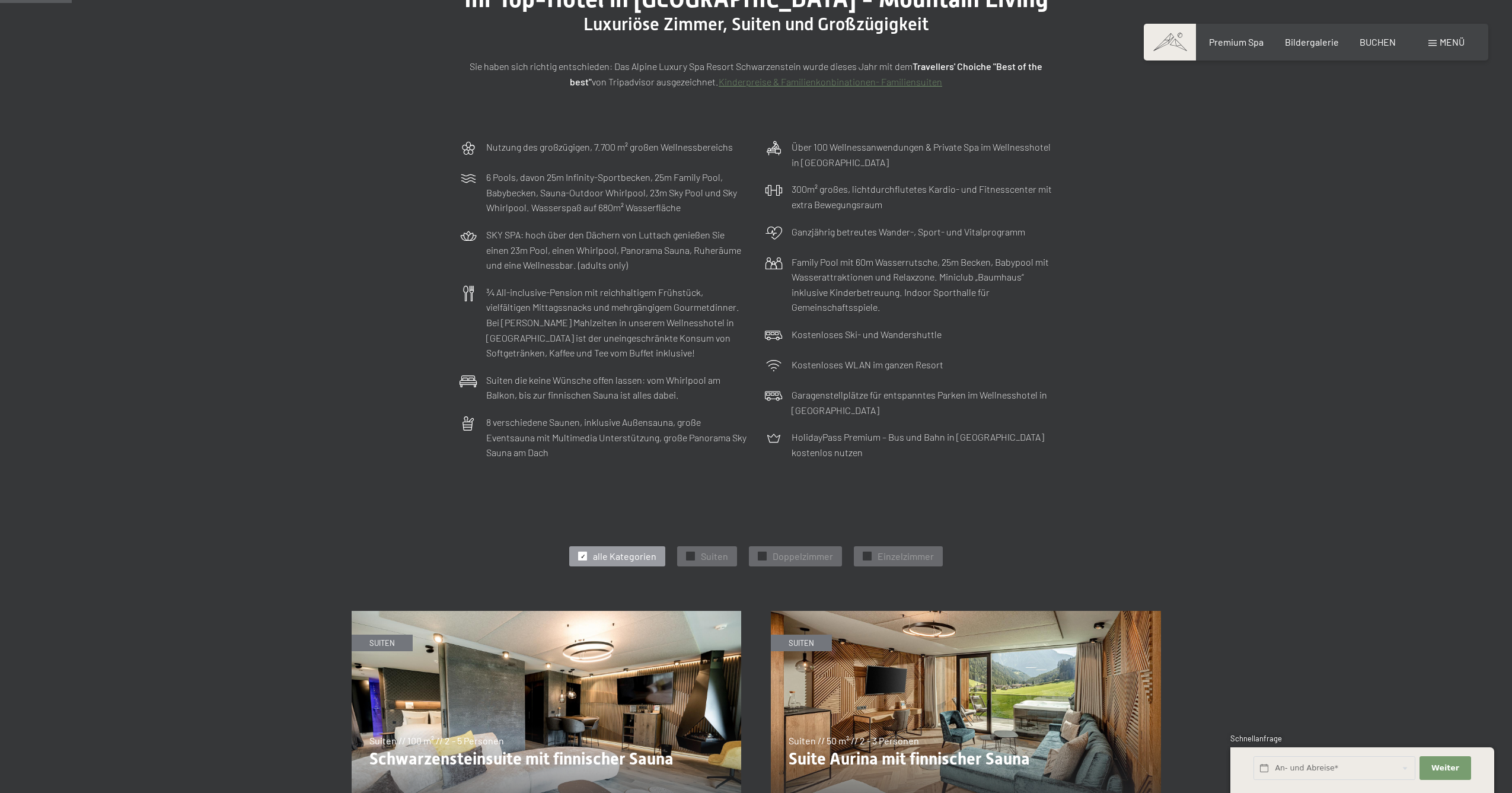
scroll to position [180, 0]
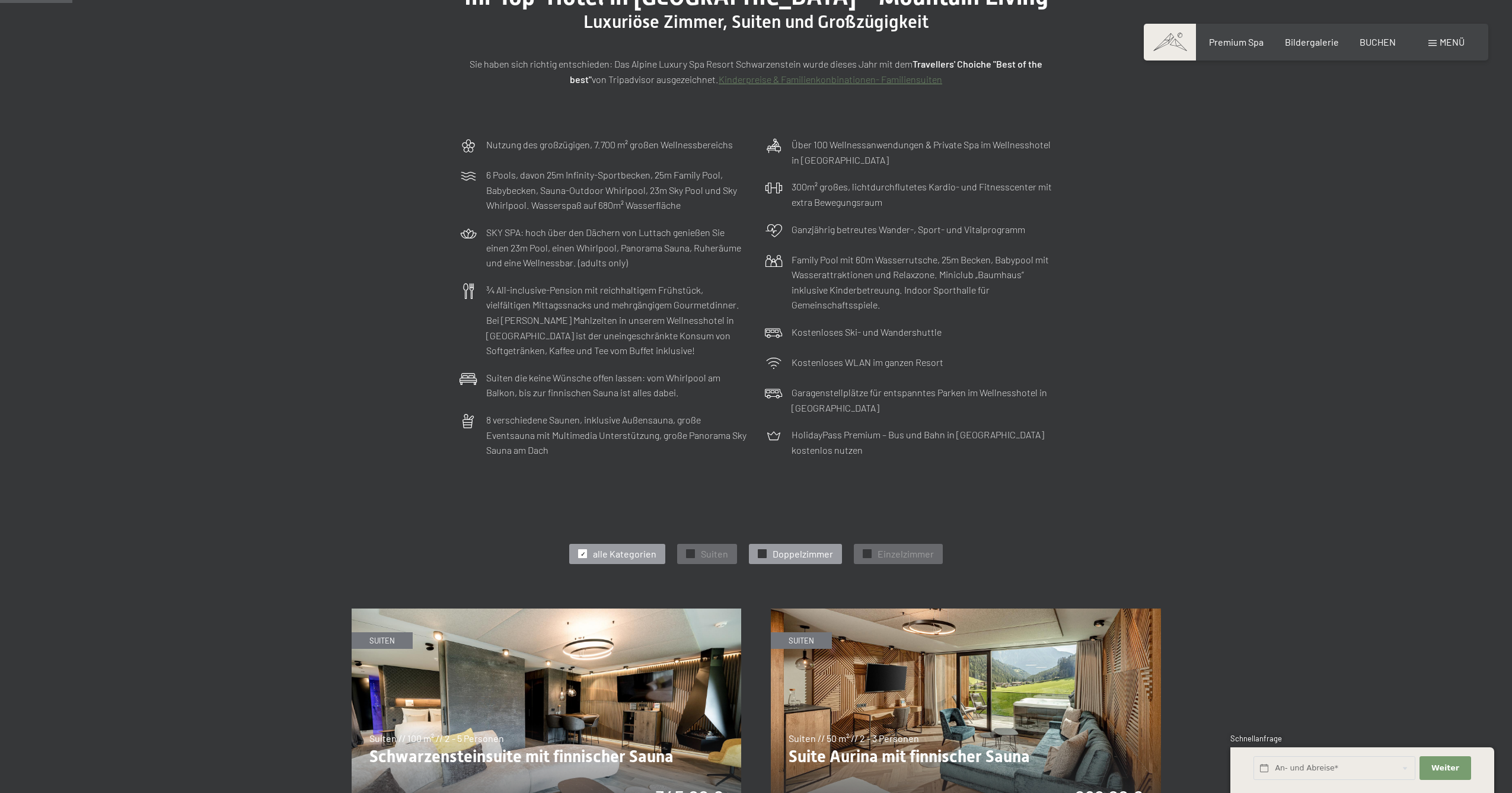
click at [771, 546] on div "✓ Doppelzimmer" at bounding box center [796, 554] width 93 height 20
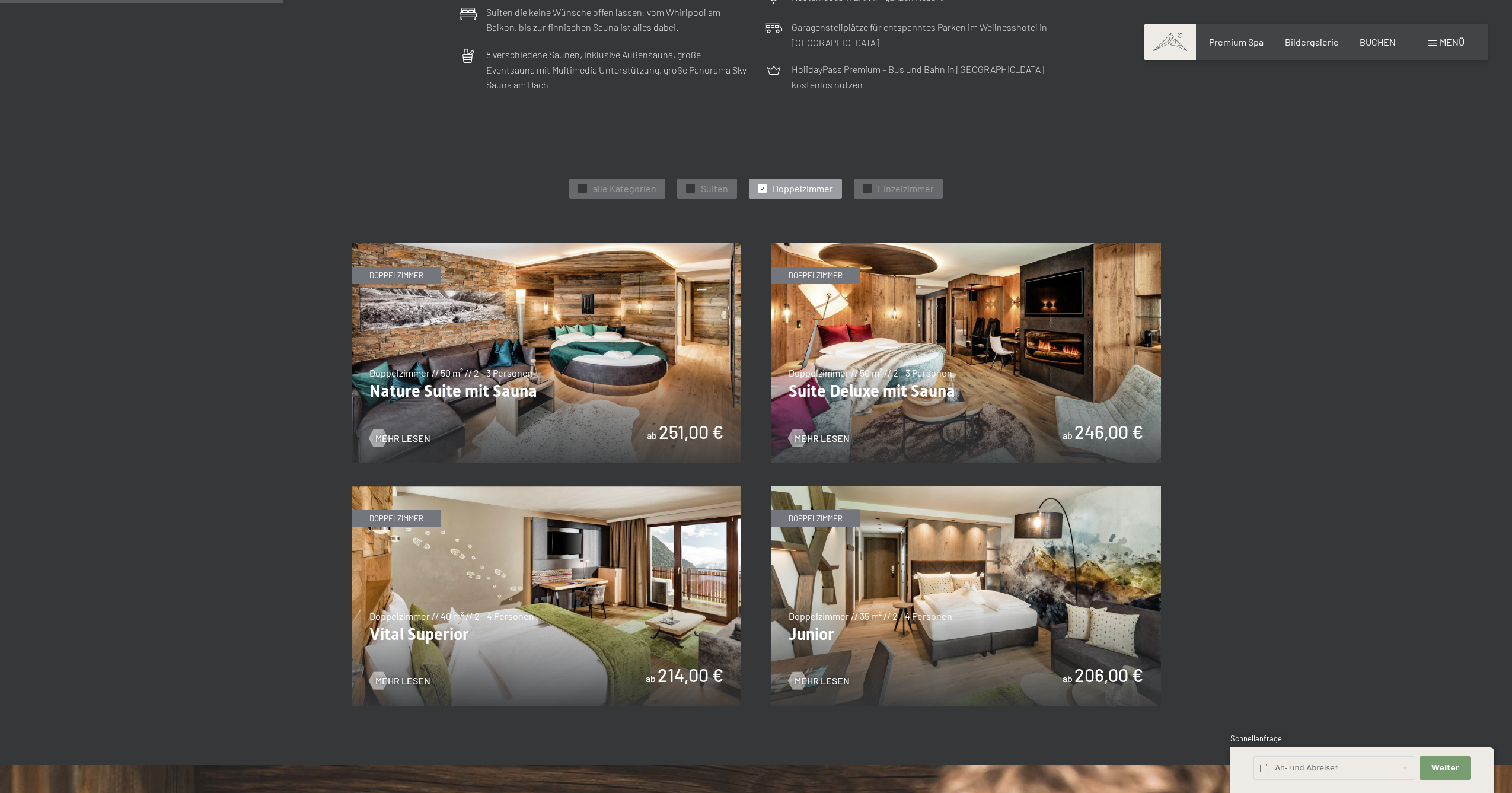
scroll to position [627, 0]
